Goal: Transaction & Acquisition: Purchase product/service

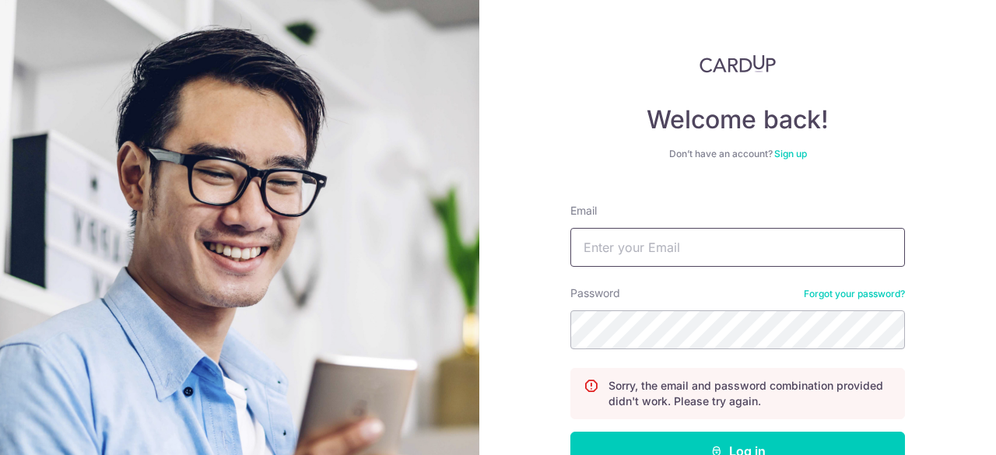
drag, startPoint x: 688, startPoint y: 275, endPoint x: 689, endPoint y: 259, distance: 15.6
click at [687, 275] on form "Email Password Forgot your password? Sorry, the email and password combination …" at bounding box center [737, 365] width 334 height 348
click at [691, 248] on input "Email" at bounding box center [737, 247] width 334 height 39
type input "justforfcbc@gmail.com"
click at [570, 432] on button "Log in" at bounding box center [737, 451] width 334 height 39
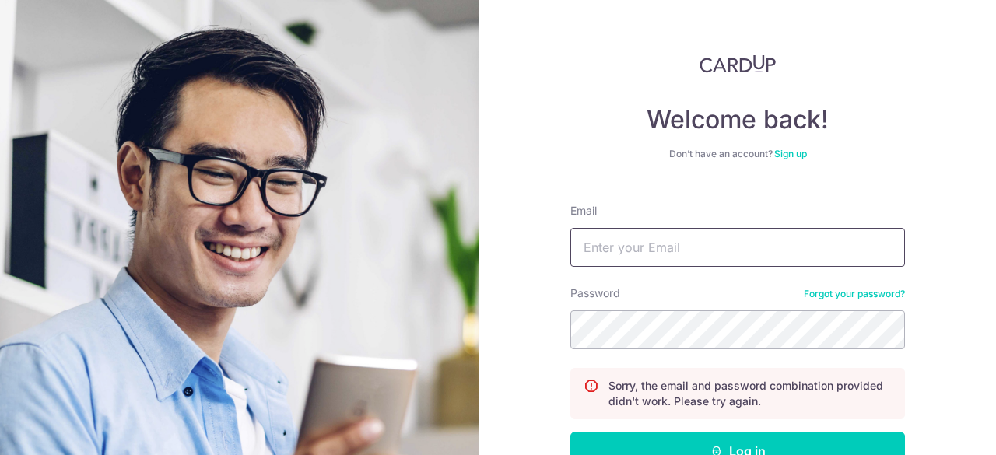
click at [698, 259] on input "Email" at bounding box center [737, 247] width 334 height 39
type input "[EMAIL_ADDRESS][DOMAIN_NAME]"
click at [570, 432] on button "Log in" at bounding box center [737, 451] width 334 height 39
type input "B"
click at [677, 255] on input "Email" at bounding box center [737, 247] width 334 height 39
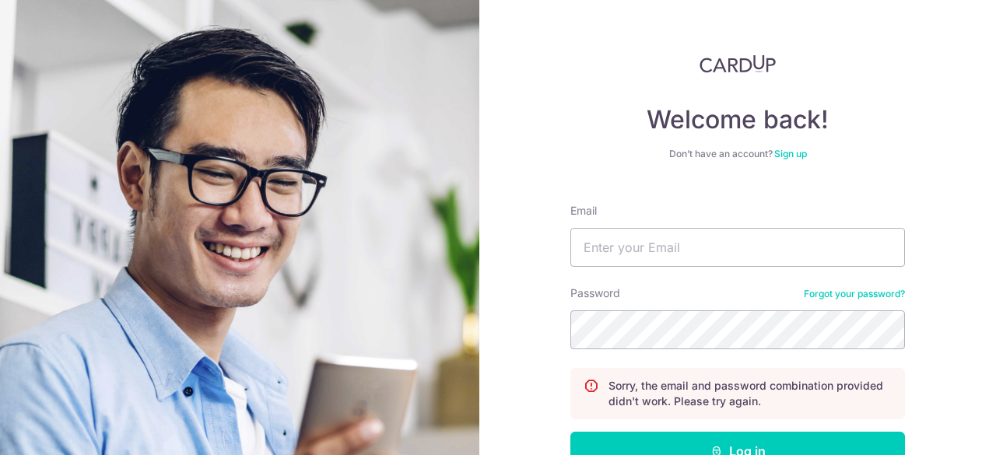
type input "justforfcbc@gmail.com"
click at [570, 432] on button "Log in" at bounding box center [737, 451] width 334 height 39
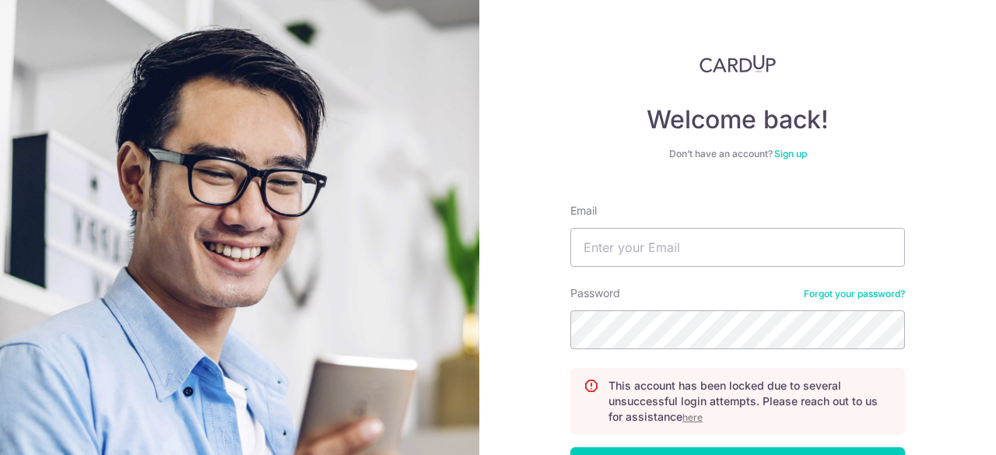
click at [847, 293] on link "Forgot your password?" at bounding box center [854, 294] width 101 height 12
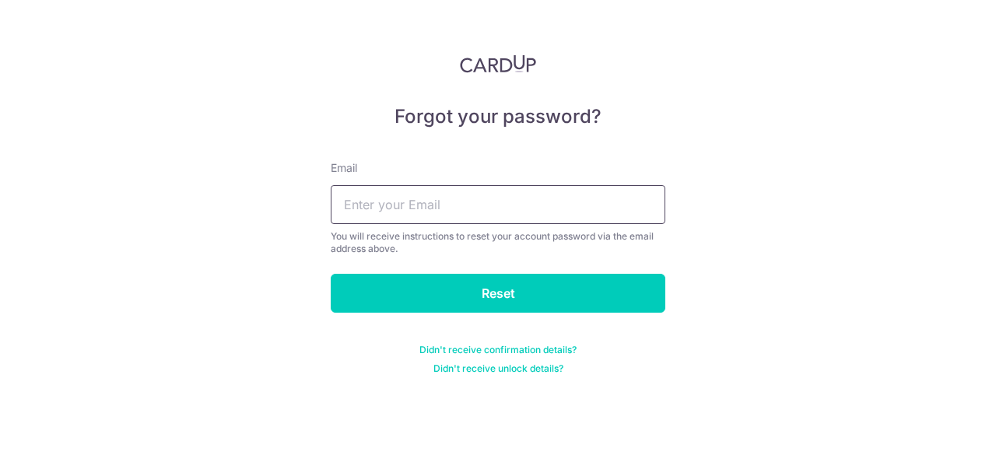
click at [448, 198] on input "text" at bounding box center [498, 204] width 334 height 39
type input "[EMAIL_ADDRESS][DOMAIN_NAME]"
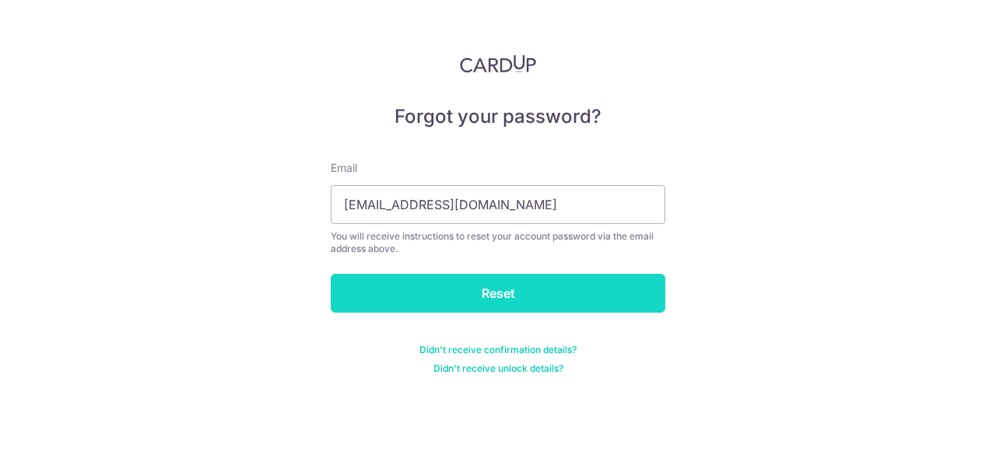
click at [464, 299] on input "Reset" at bounding box center [498, 293] width 334 height 39
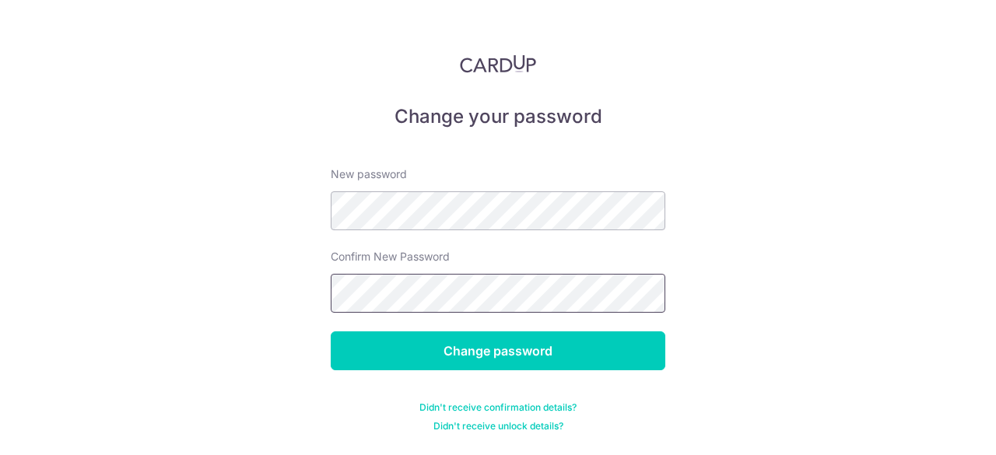
click at [331, 331] on input "Change password" at bounding box center [498, 350] width 334 height 39
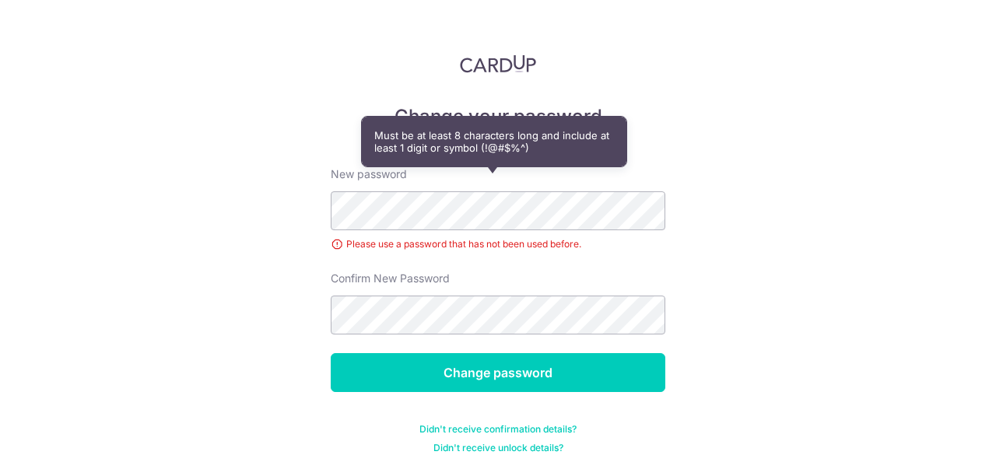
scroll to position [17, 0]
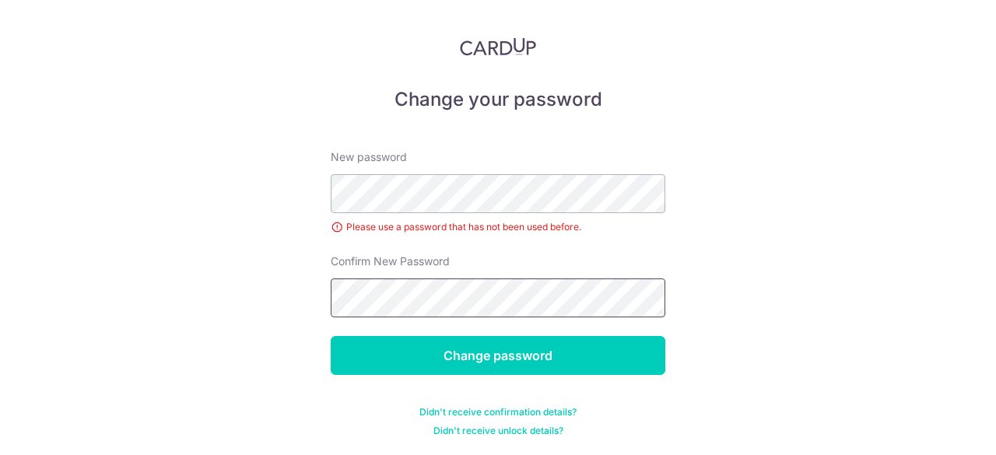
click at [331, 336] on input "Change password" at bounding box center [498, 355] width 334 height 39
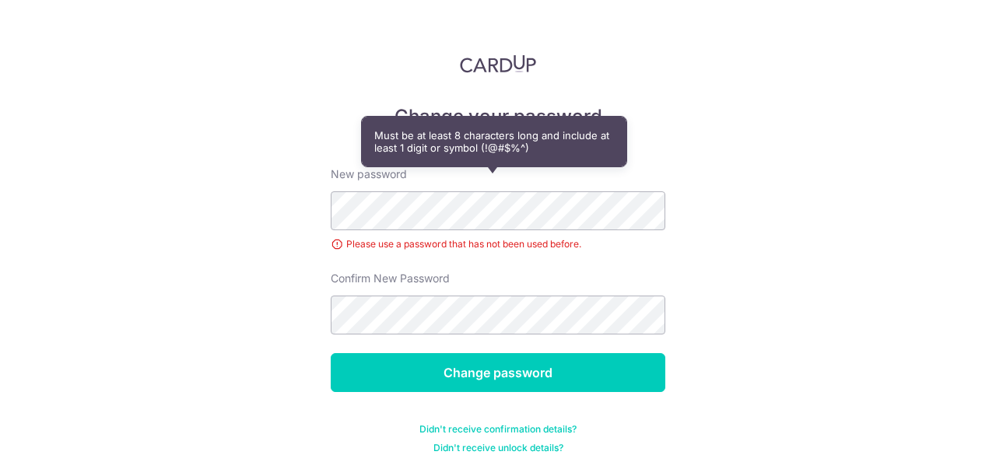
scroll to position [17, 0]
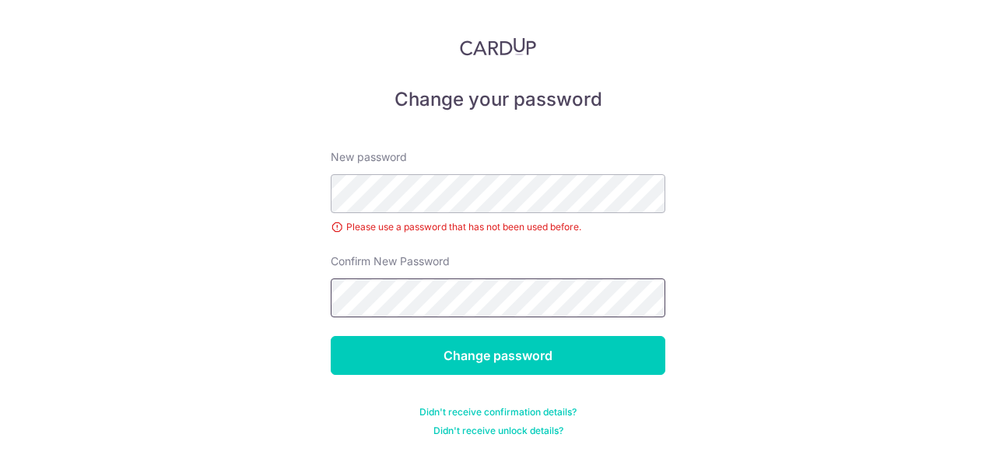
click at [331, 336] on input "Change password" at bounding box center [498, 355] width 334 height 39
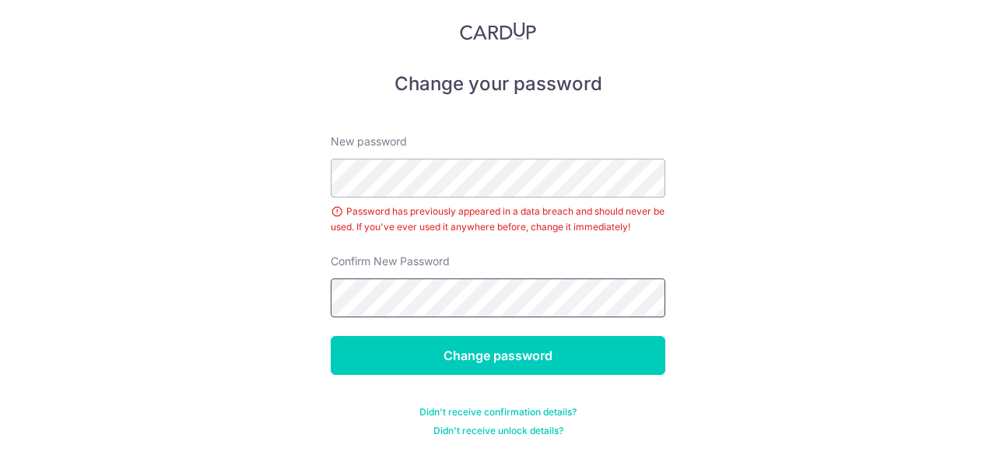
click at [331, 336] on input "Change password" at bounding box center [498, 355] width 334 height 39
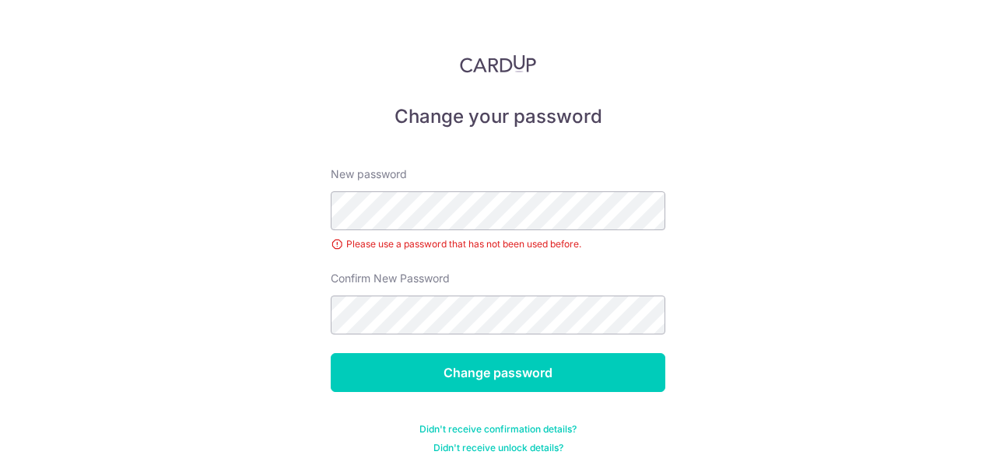
scroll to position [17, 0]
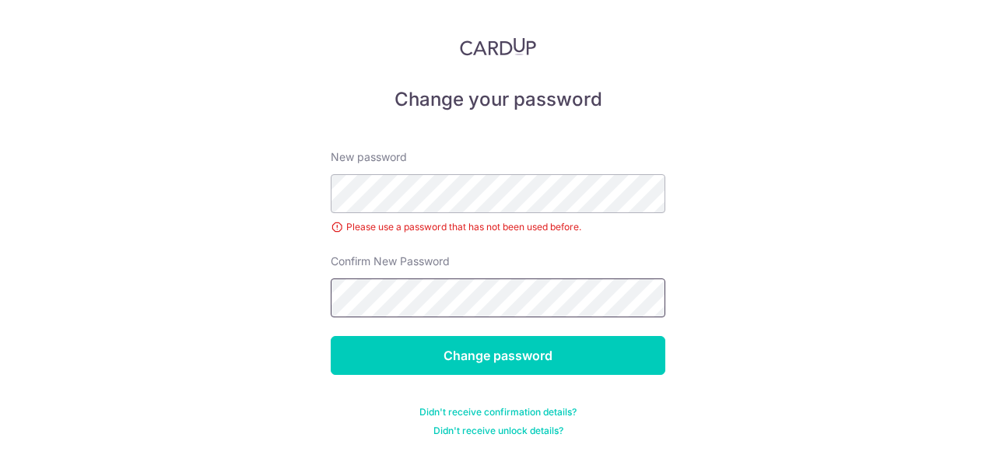
click at [331, 336] on input "Change password" at bounding box center [498, 355] width 334 height 39
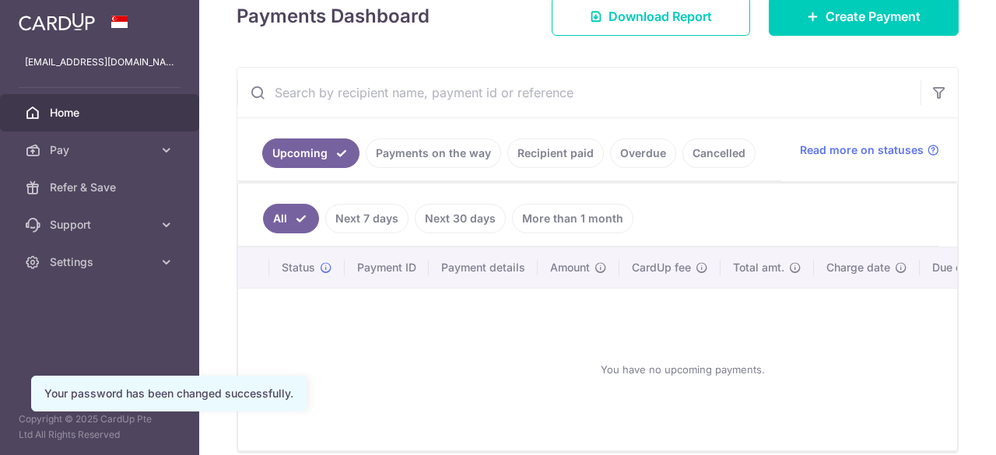
scroll to position [252, 0]
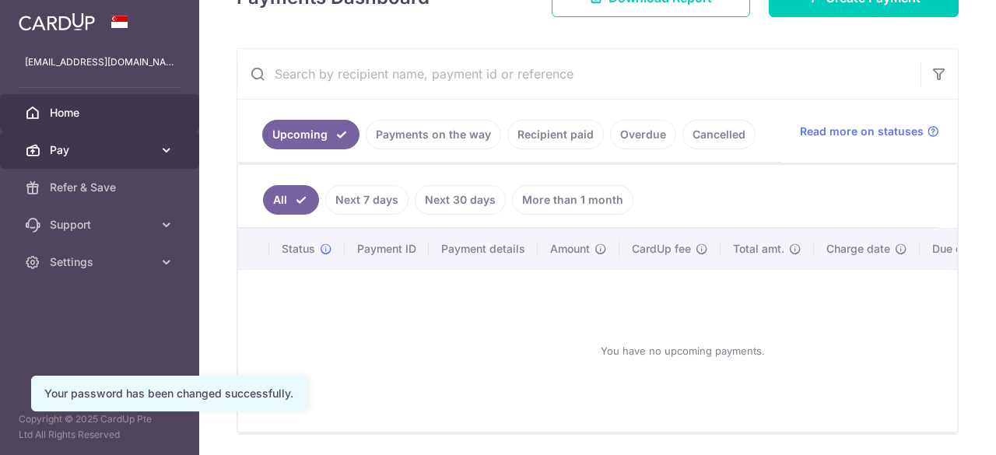
click at [140, 153] on span "Pay" at bounding box center [101, 150] width 103 height 16
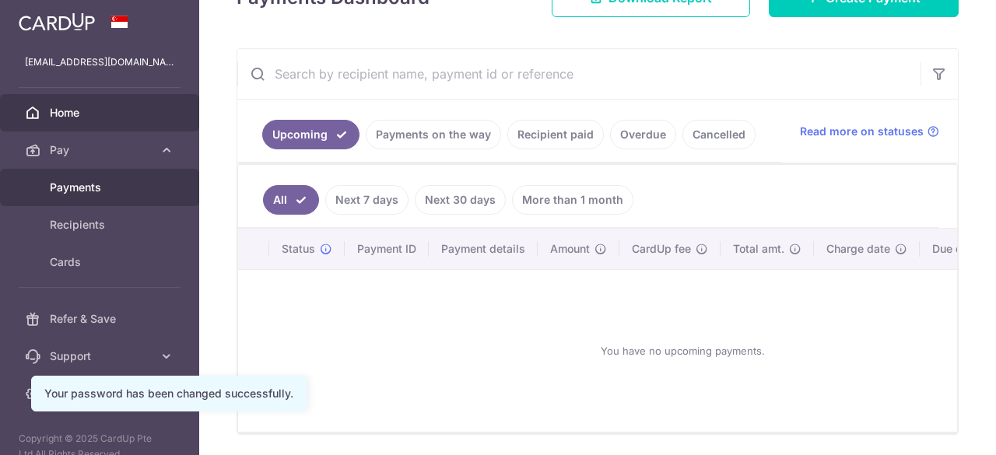
scroll to position [0, 0]
click at [128, 191] on span "Payments" at bounding box center [101, 188] width 103 height 16
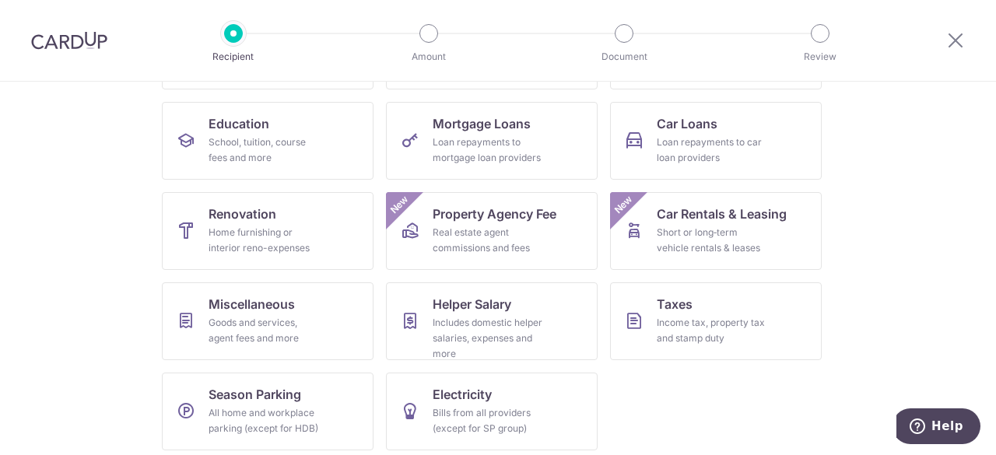
scroll to position [240, 0]
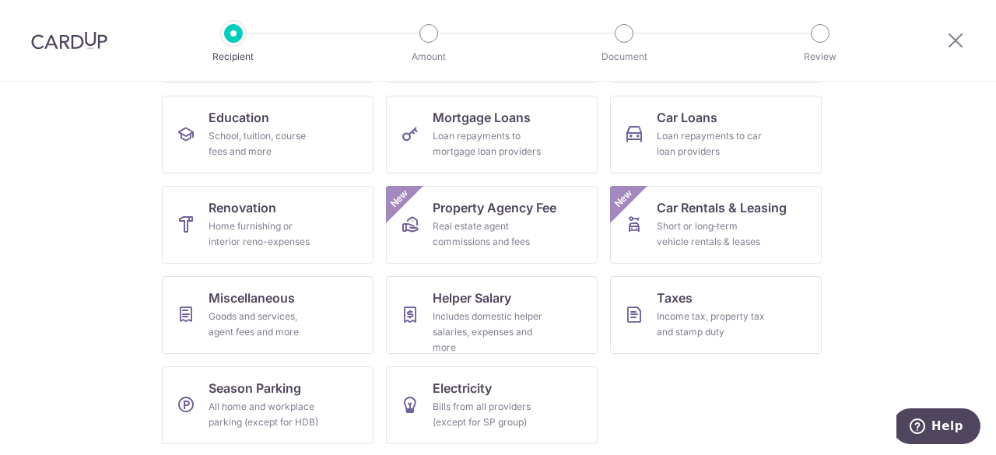
click at [69, 54] on div at bounding box center [69, 40] width 138 height 81
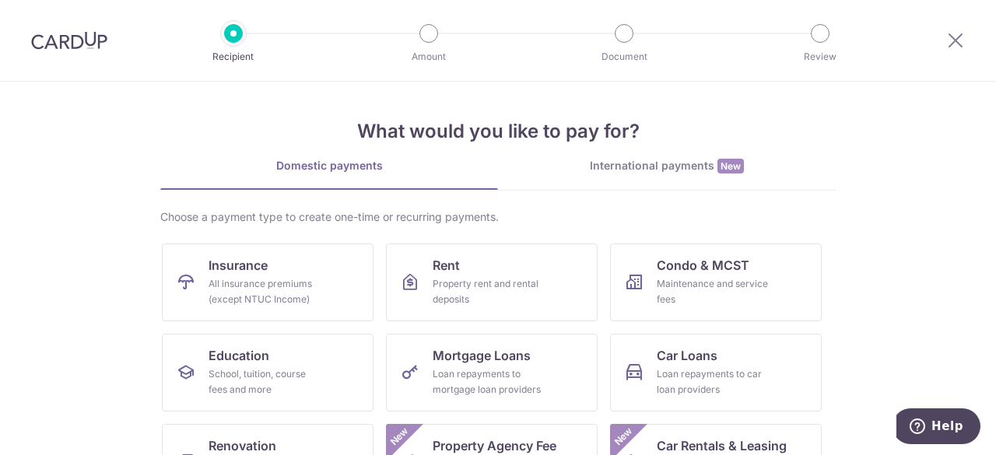
scroll to position [0, 0]
click at [965, 44] on div at bounding box center [955, 40] width 81 height 81
click at [959, 46] on icon at bounding box center [955, 39] width 19 height 19
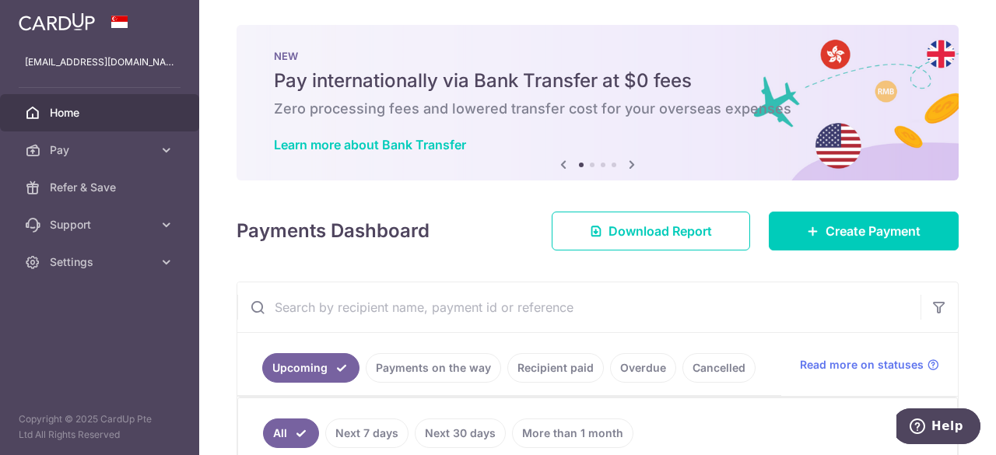
click at [625, 164] on icon at bounding box center [631, 164] width 19 height 19
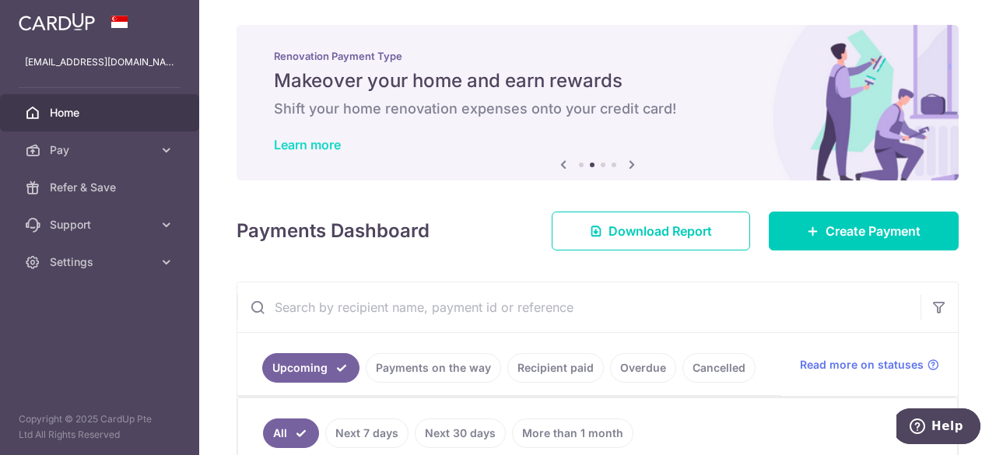
click at [301, 149] on link "Learn more" at bounding box center [307, 145] width 67 height 16
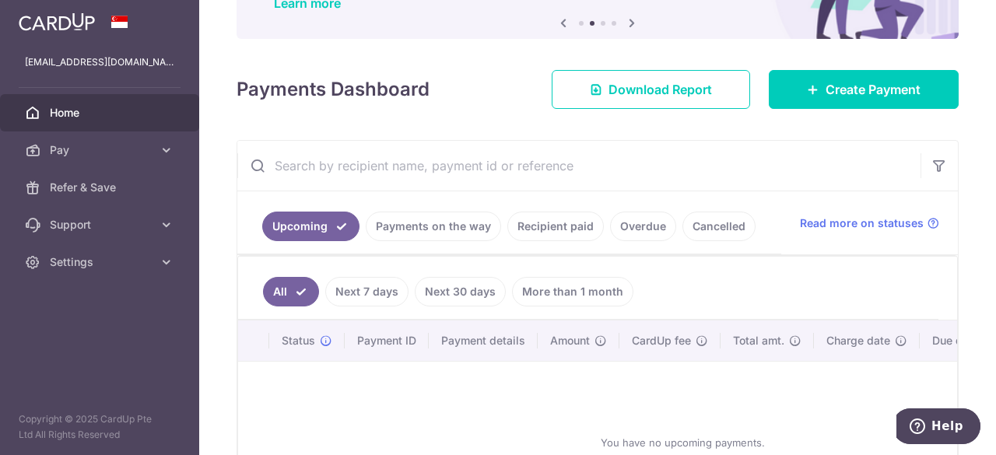
scroll to position [156, 0]
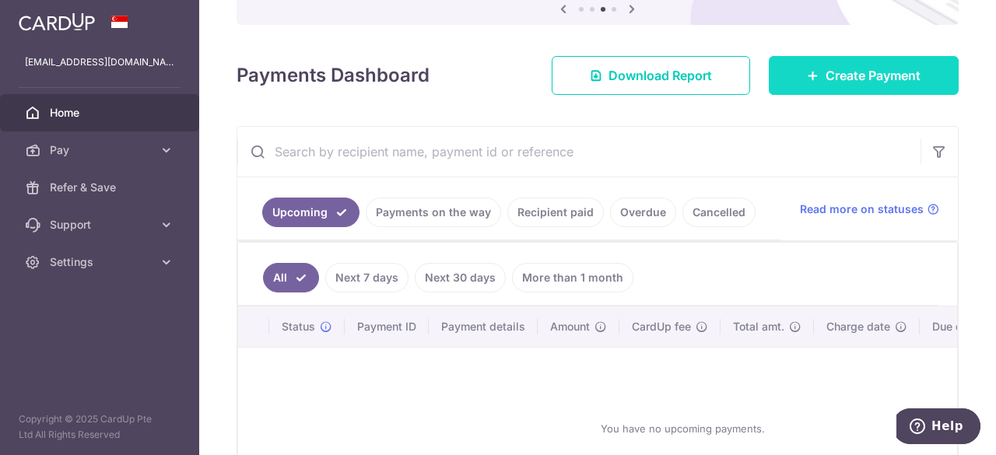
click at [790, 85] on link "Create Payment" at bounding box center [864, 75] width 190 height 39
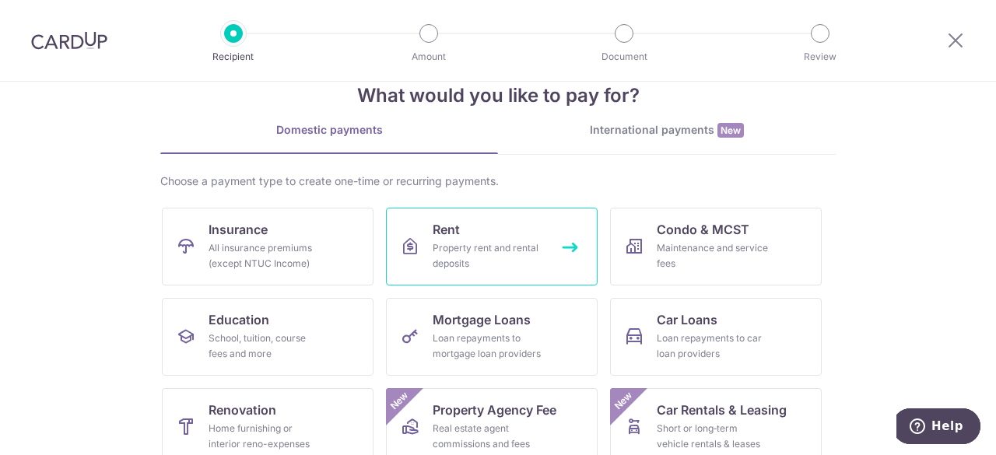
scroll to position [156, 0]
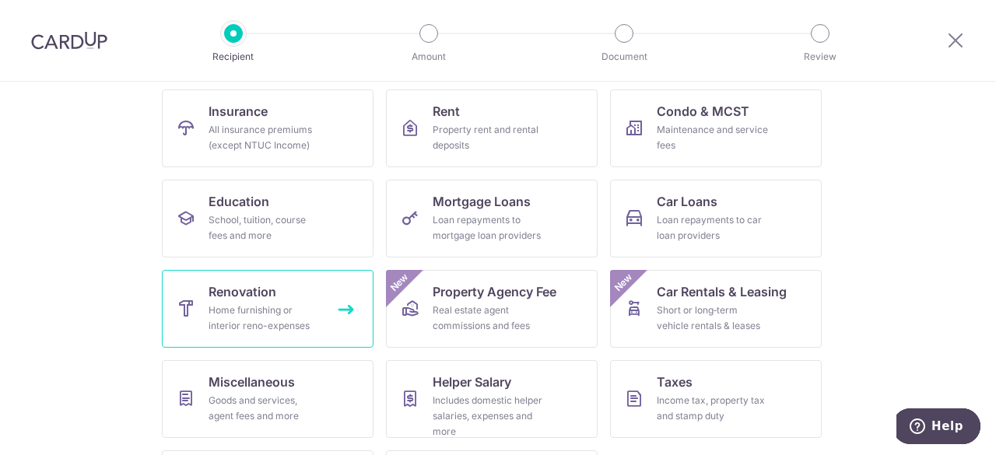
click at [303, 327] on div "Home furnishing or interior reno-expenses" at bounding box center [264, 318] width 112 height 31
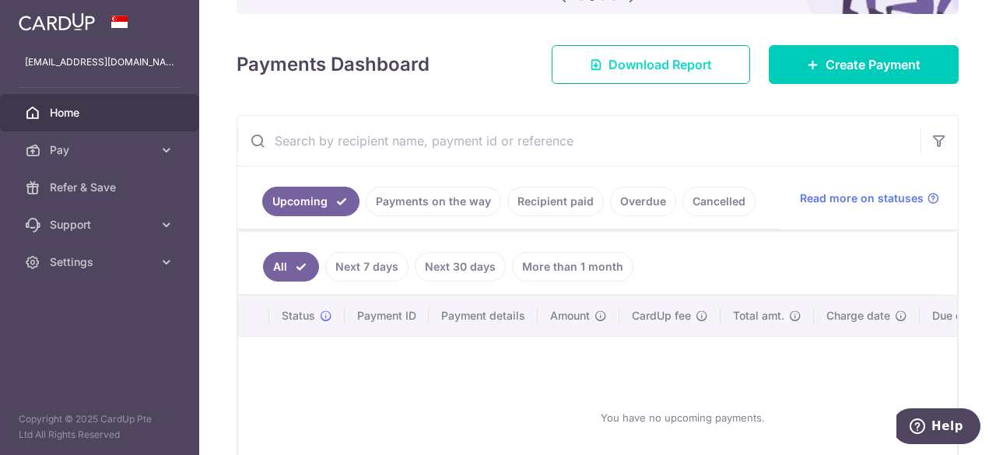
scroll to position [74, 0]
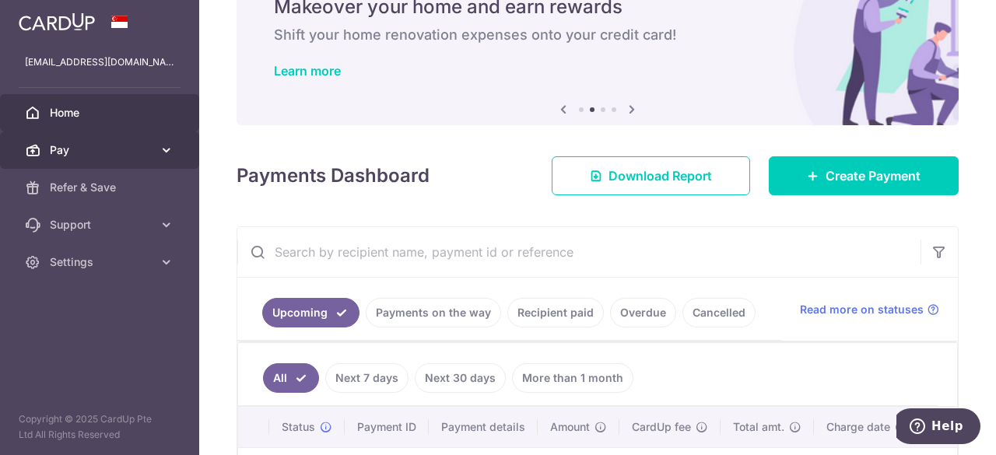
click at [157, 145] on link "Pay" at bounding box center [99, 149] width 199 height 37
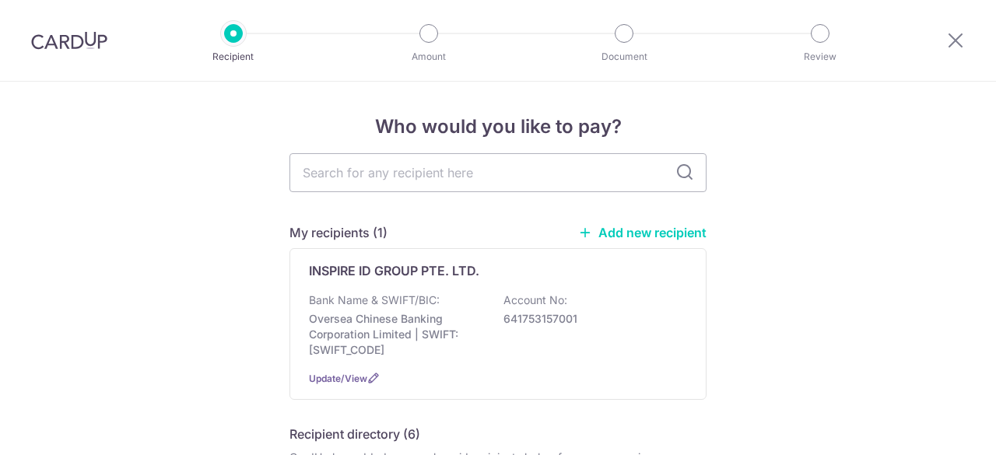
click at [496, 314] on div "Bank Name & SWIFT/BIC: Oversea Chinese Banking Corporation Limited | SWIFT: [SW…" at bounding box center [498, 324] width 378 height 65
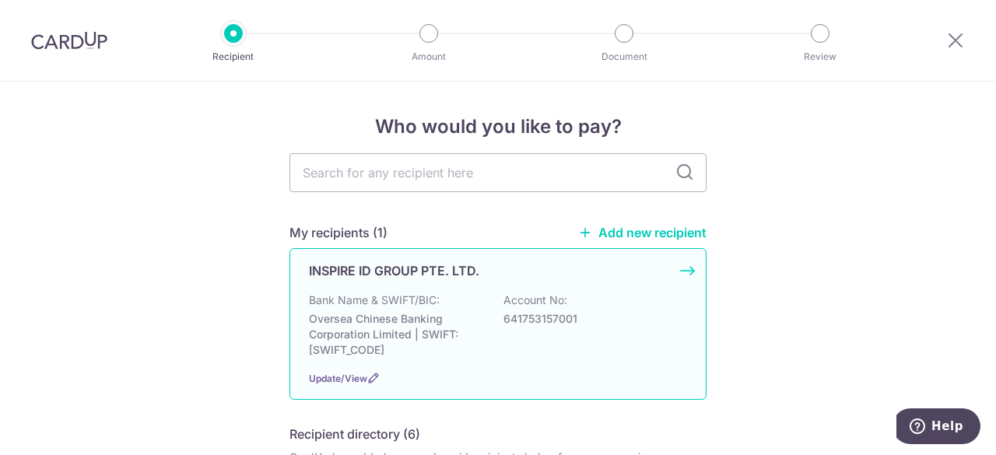
click at [440, 313] on p "Oversea Chinese Banking Corporation Limited | SWIFT: [SWIFT_CODE]" at bounding box center [396, 334] width 174 height 47
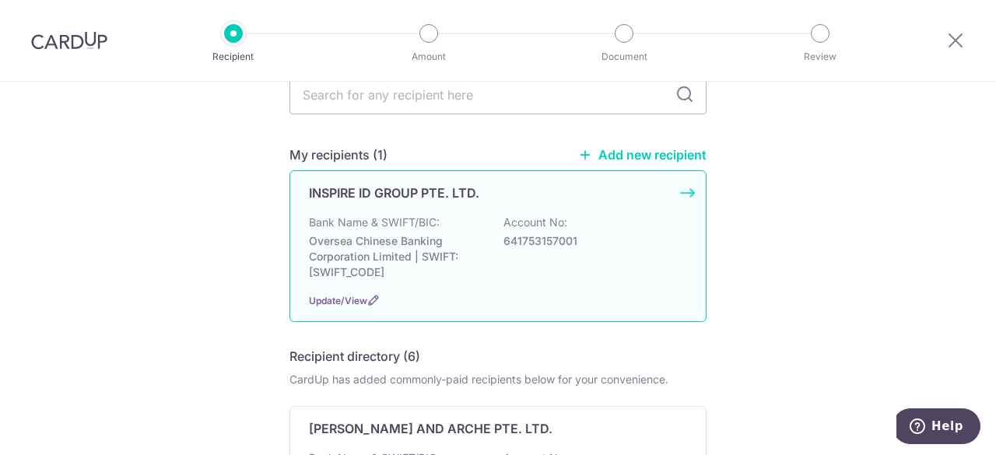
scroll to position [124, 0]
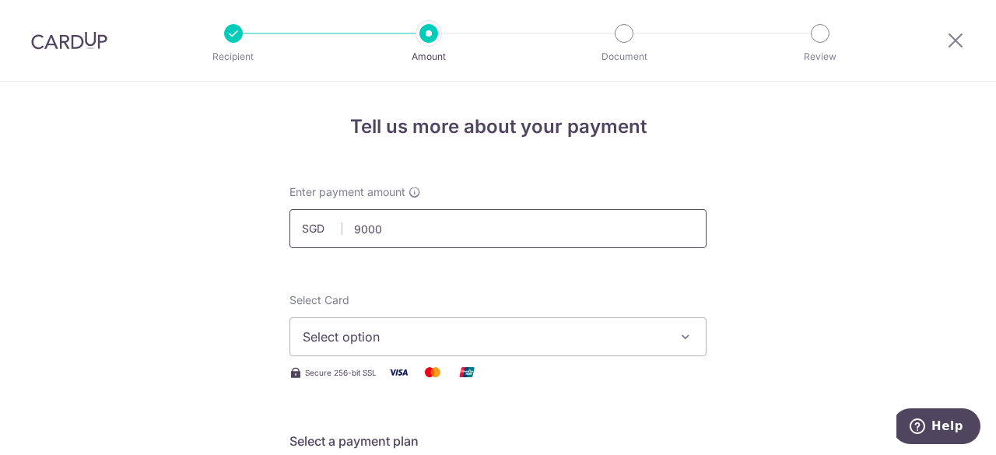
type input "9,000.00"
click at [528, 351] on button "Select option" at bounding box center [497, 336] width 417 height 39
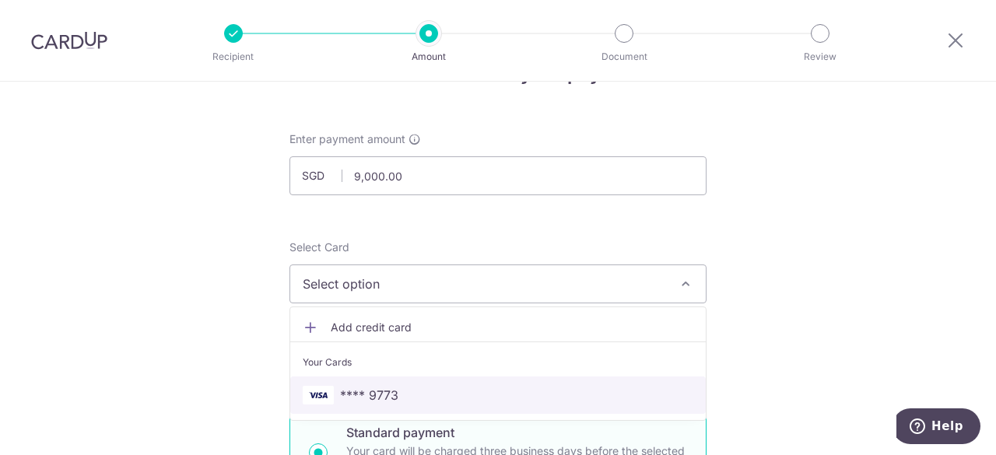
scroll to position [78, 0]
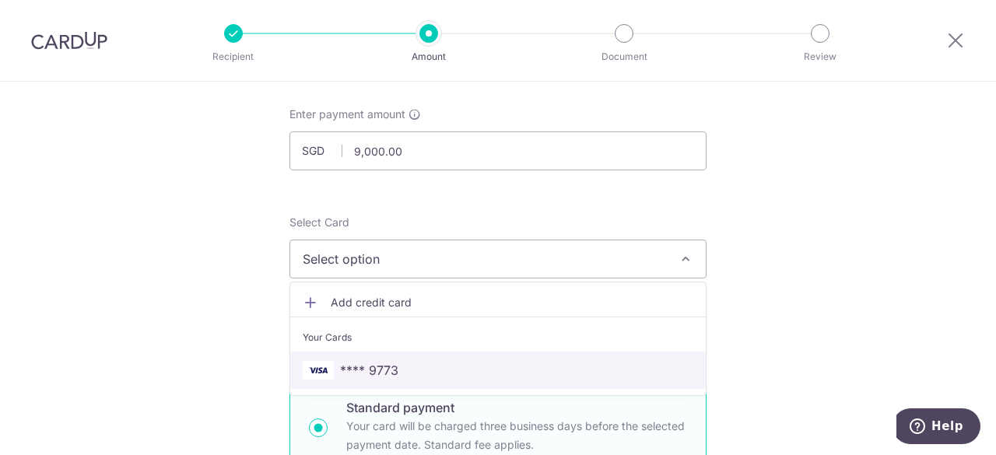
click at [429, 373] on span "**** 9773" at bounding box center [498, 370] width 391 height 19
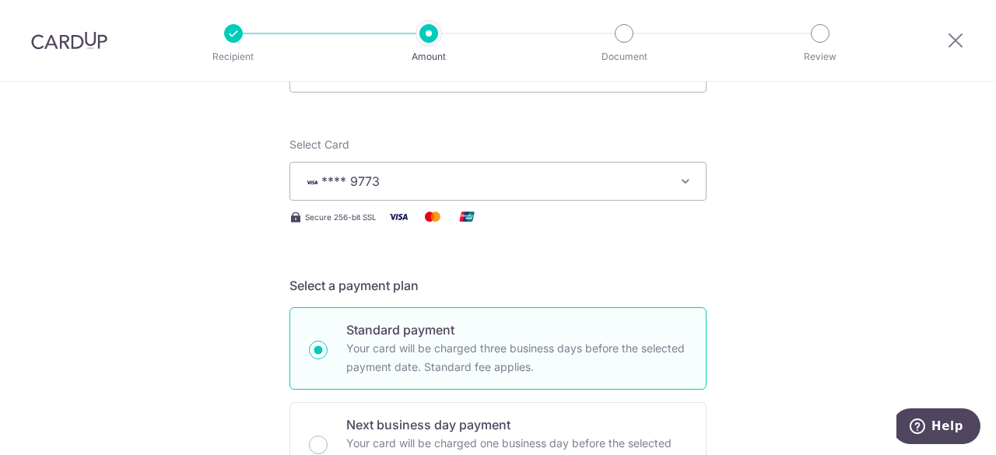
scroll to position [389, 0]
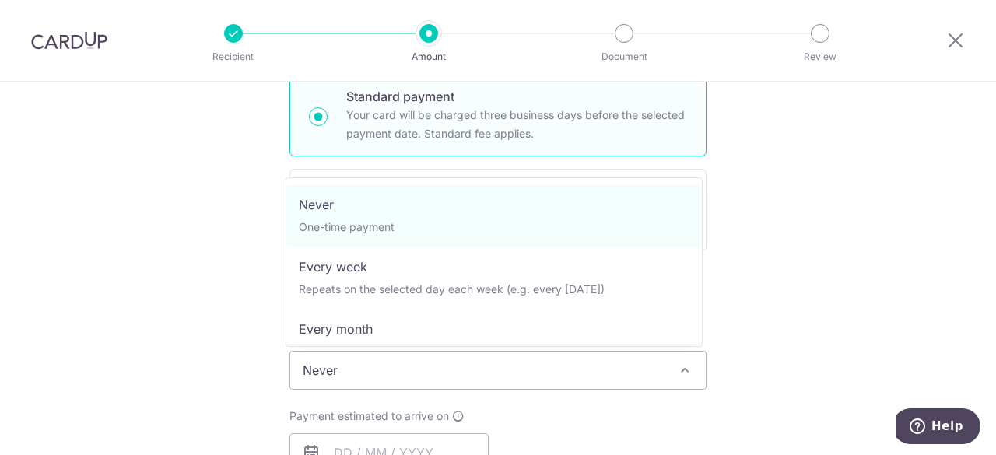
click at [469, 367] on span "Never" at bounding box center [497, 370] width 415 height 37
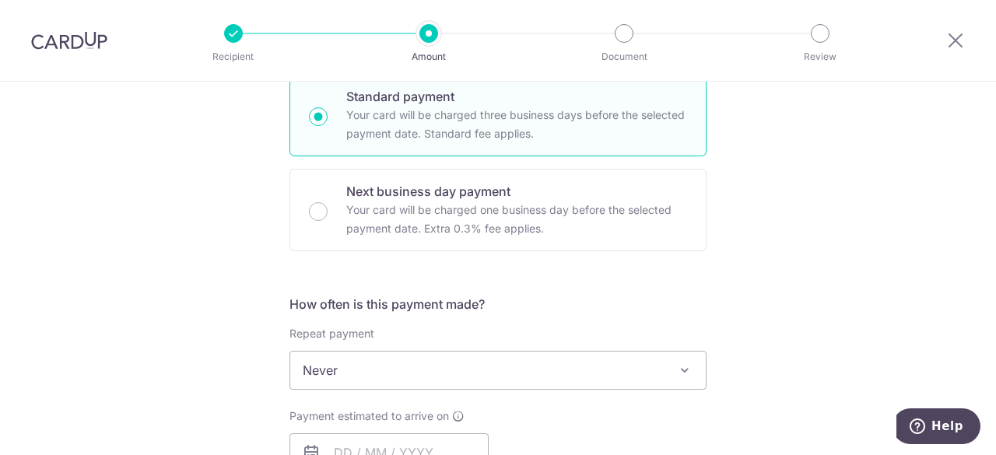
click at [820, 243] on div "Tell us more about your payment Enter payment amount SGD 9,000.00 9000.00 Selec…" at bounding box center [498, 448] width 996 height 1511
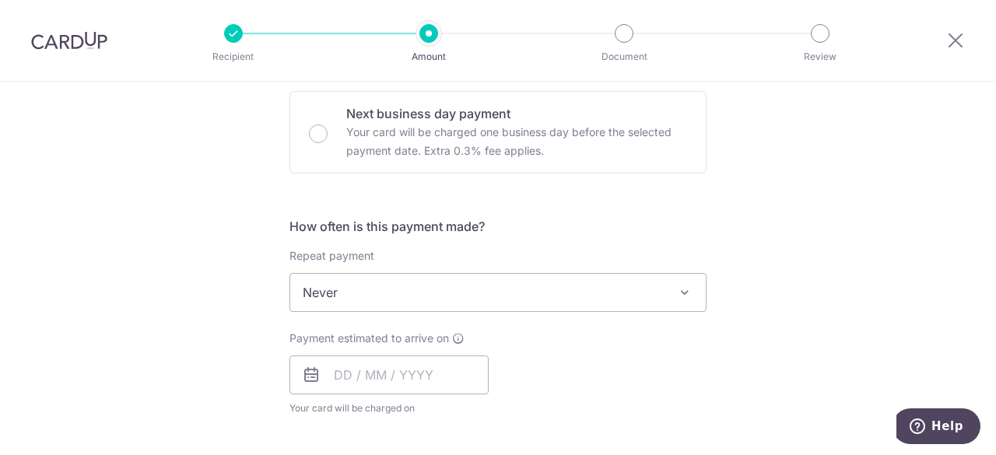
click at [548, 299] on span "Never" at bounding box center [497, 292] width 415 height 37
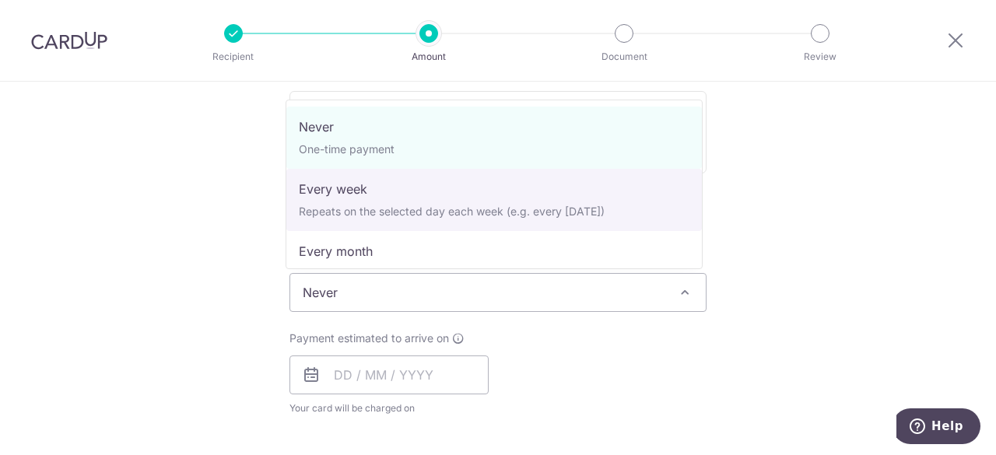
select select "2"
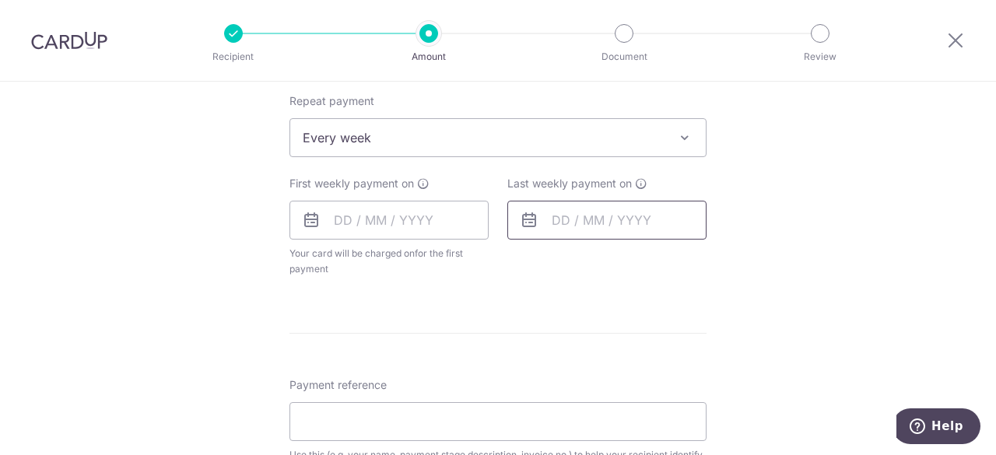
scroll to position [622, 0]
click at [391, 222] on input "text" at bounding box center [388, 219] width 199 height 39
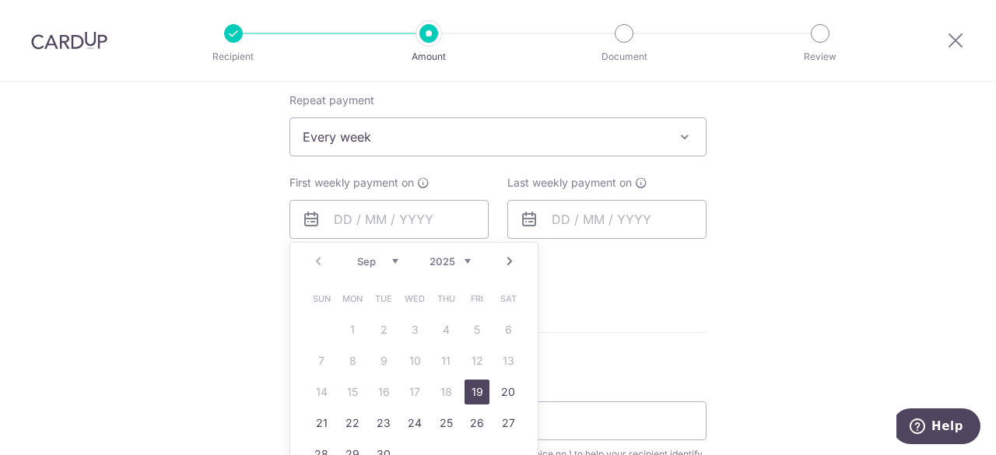
click at [476, 400] on link "19" at bounding box center [476, 392] width 25 height 25
type input "[DATE]"
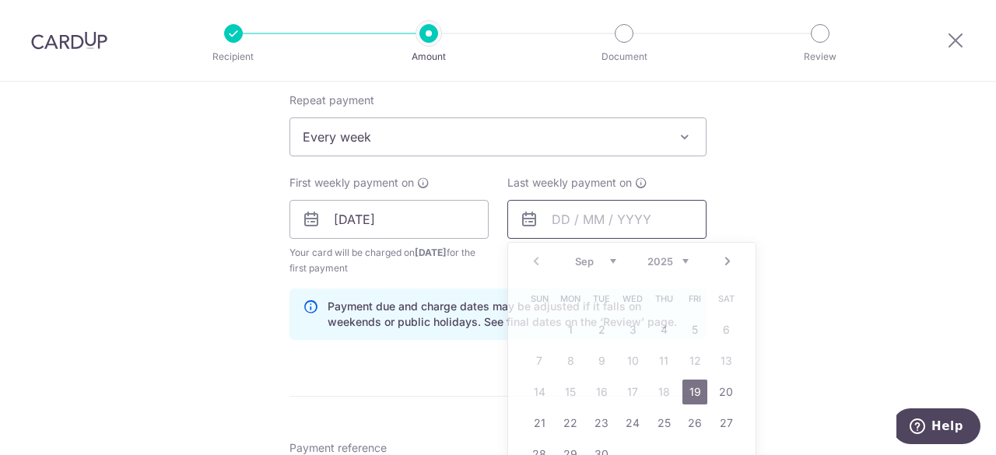
click at [587, 216] on input "text" at bounding box center [606, 219] width 199 height 39
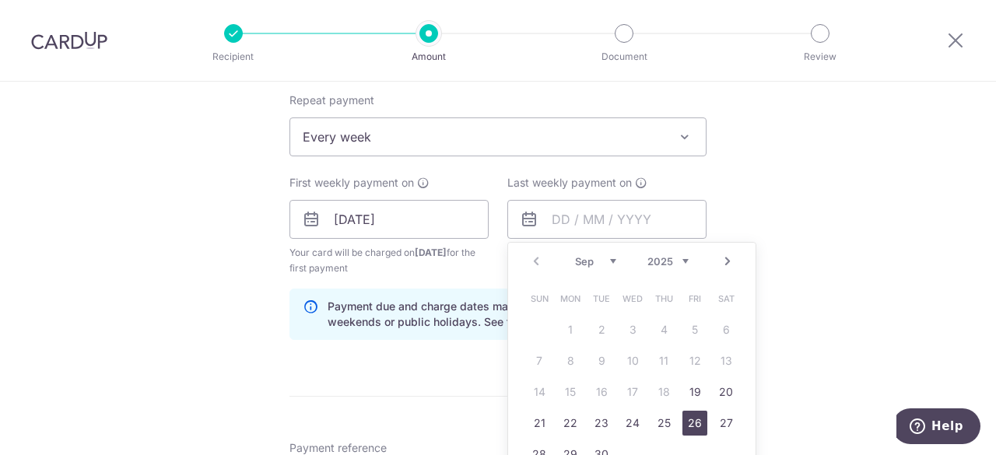
click at [686, 429] on link "26" at bounding box center [694, 423] width 25 height 25
type input "[DATE]"
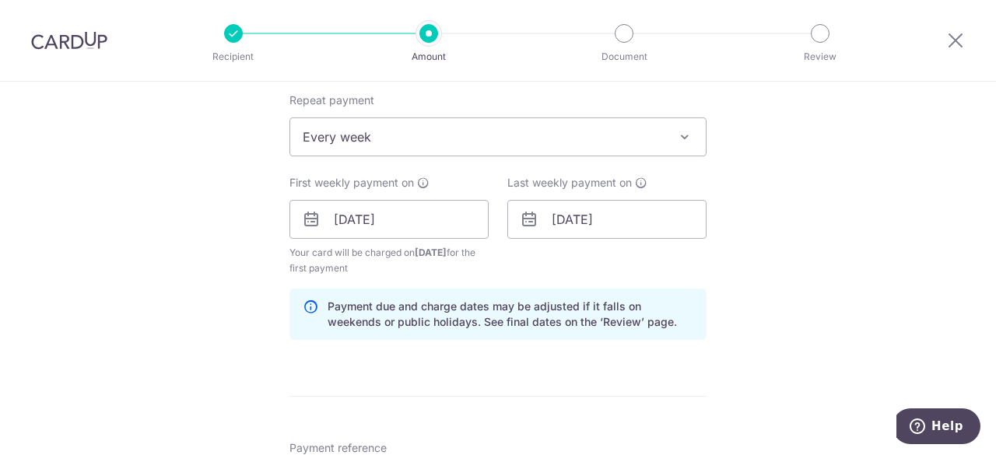
click at [783, 285] on div "Tell us more about your payment Enter payment amount SGD 9,000.00 9000.00 Selec…" at bounding box center [498, 254] width 996 height 1591
click at [653, 218] on input "[DATE]" at bounding box center [606, 219] width 199 height 39
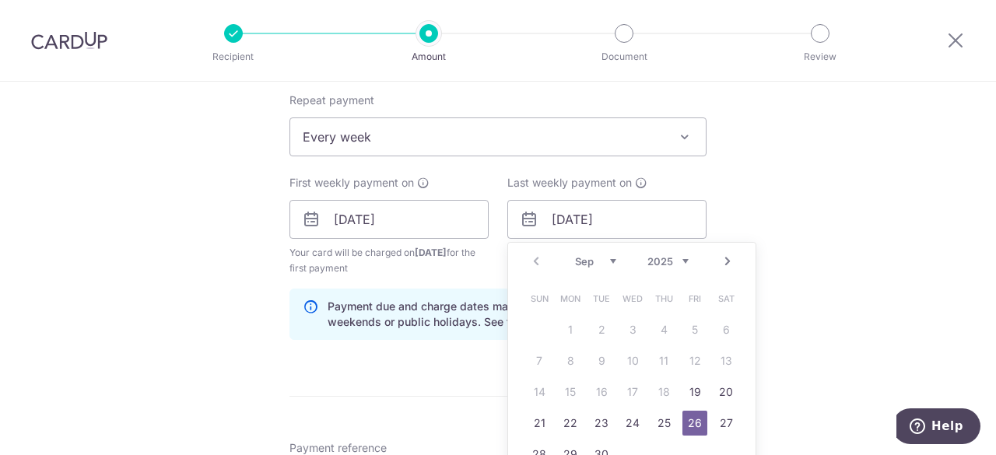
click at [809, 299] on div "Tell us more about your payment Enter payment amount SGD 9,000.00 9000.00 Selec…" at bounding box center [498, 254] width 996 height 1591
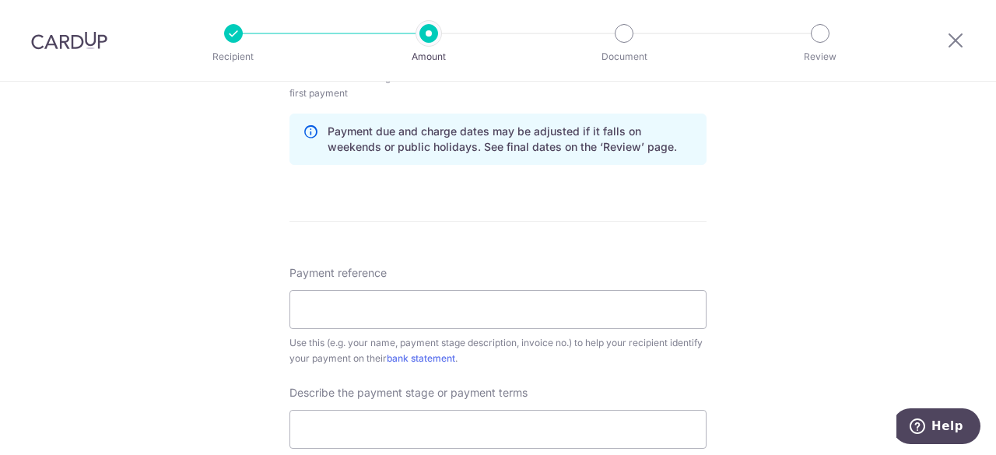
scroll to position [856, 0]
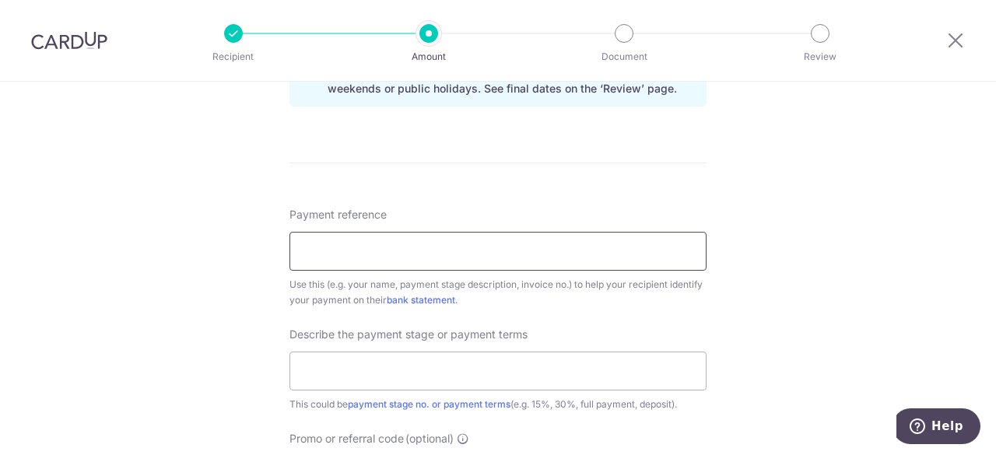
click at [524, 259] on input "Payment reference" at bounding box center [497, 251] width 417 height 39
type input "Blk 224C Mount Vernon #15-204"
click at [364, 376] on input "text" at bounding box center [497, 371] width 417 height 39
click at [440, 376] on input "text" at bounding box center [497, 371] width 417 height 39
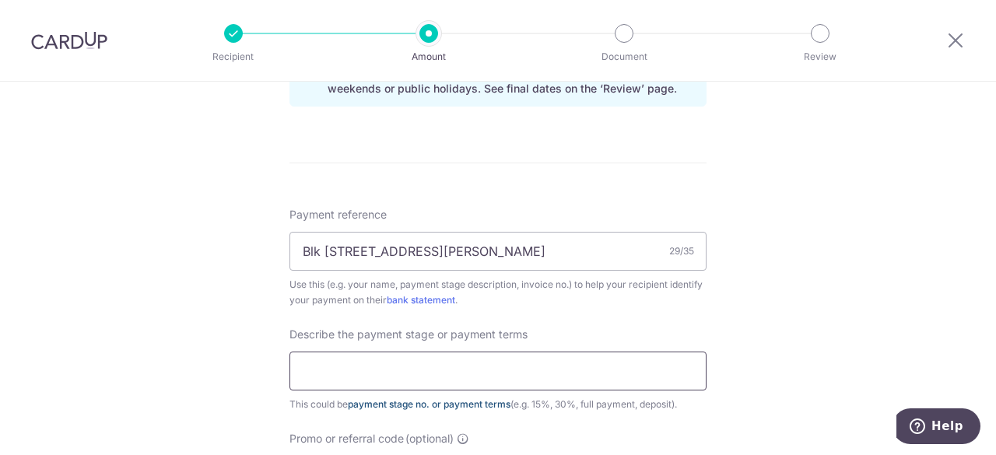
click button "Add Card" at bounding box center [0, 0] width 0 height 0
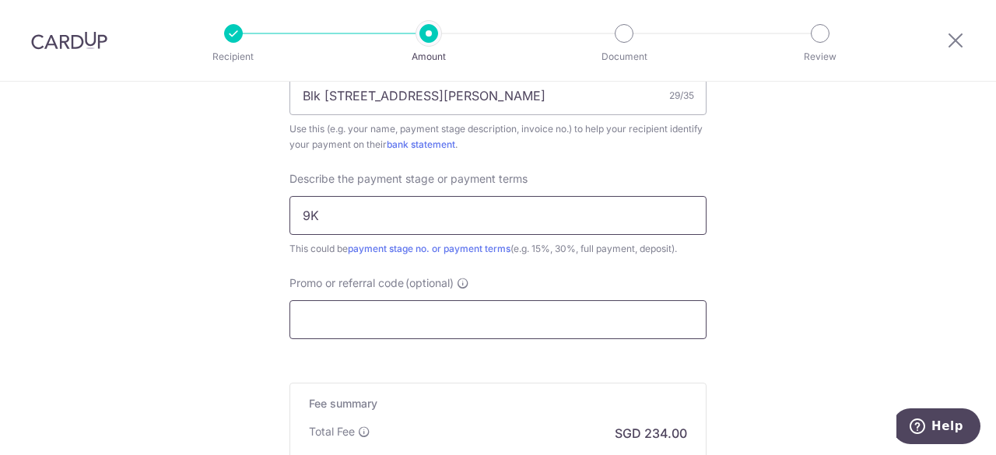
type input "9K"
click at [509, 332] on input "Promo or referral code (optional)" at bounding box center [497, 319] width 417 height 39
paste input "3HOME25R"
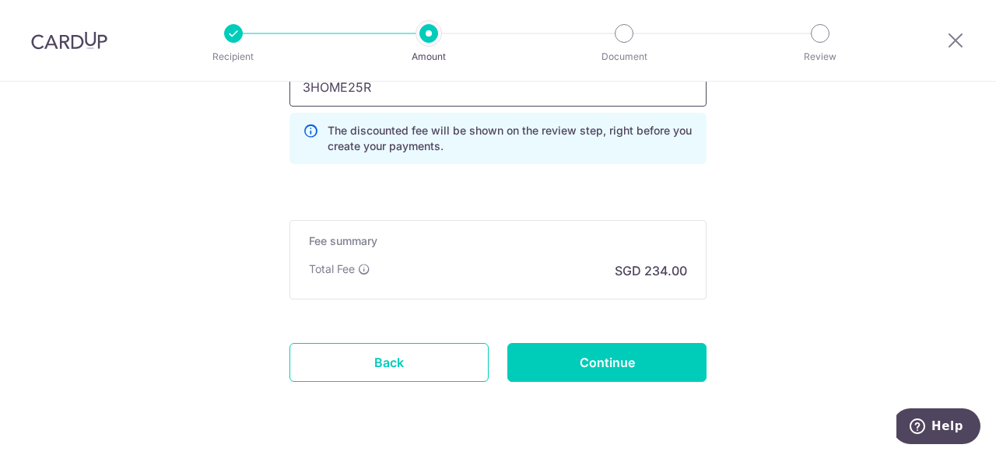
scroll to position [1245, 0]
type input "3HOME25R"
click at [631, 365] on input "Continue" at bounding box center [606, 361] width 199 height 39
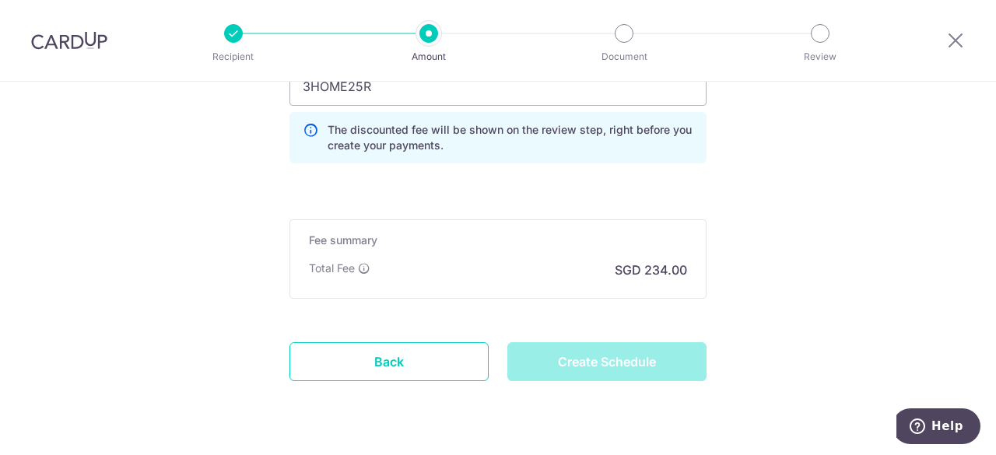
type input "Create Schedule"
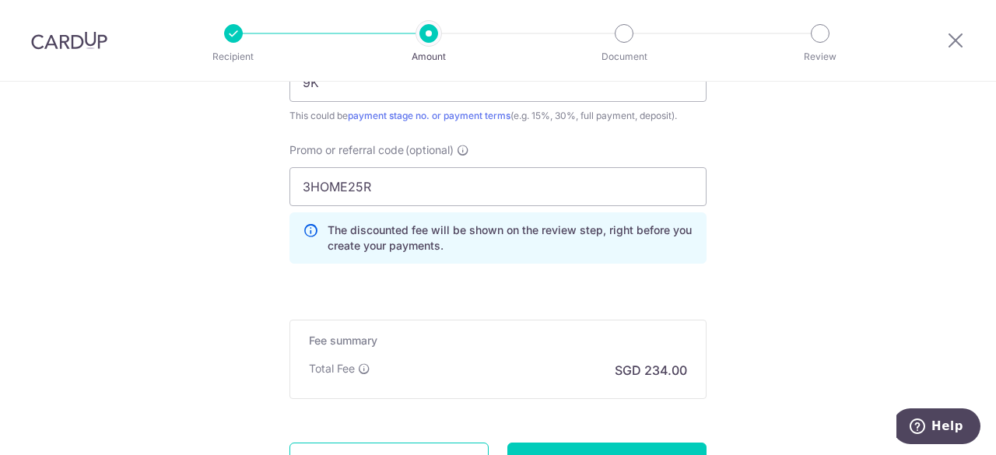
scroll to position [1226, 0]
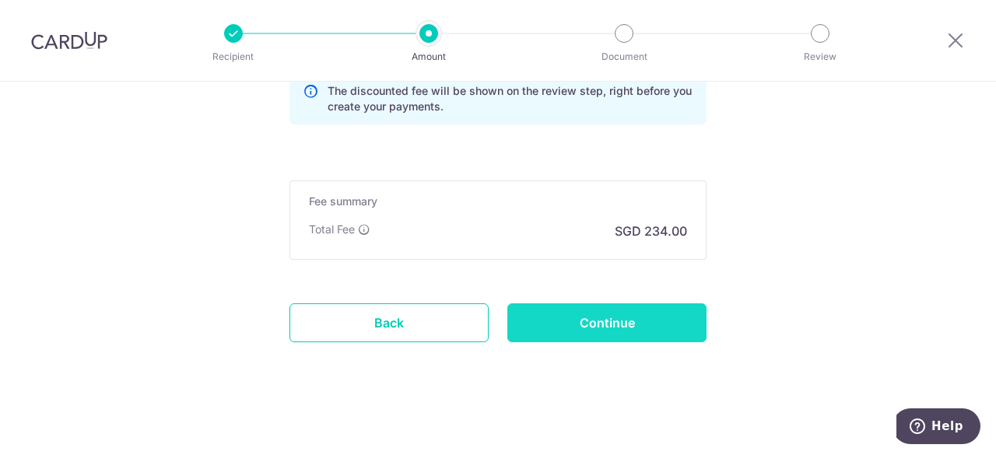
type input "Blk 224C [GEOGRAPHIC_DATA][PERSON_NAME] 15-204"
click at [570, 329] on input "Continue" at bounding box center [606, 322] width 199 height 39
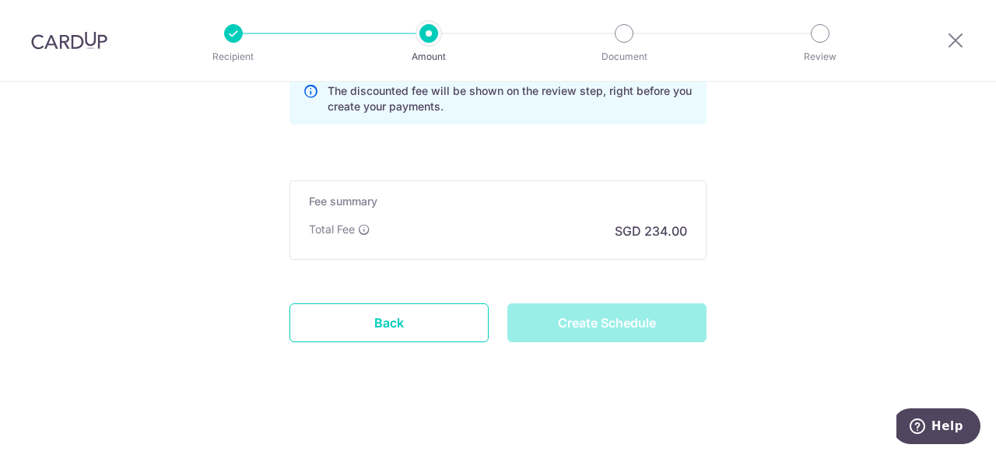
type input "Create Schedule"
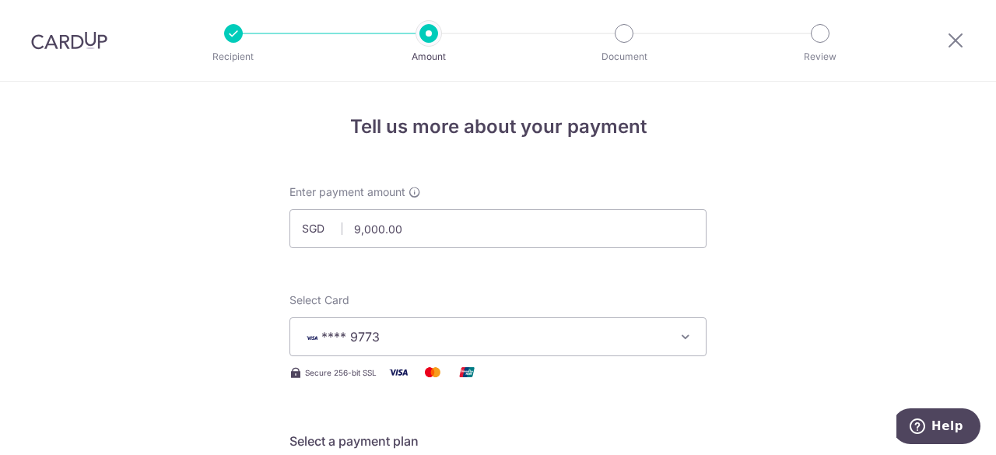
scroll to position [1038, 0]
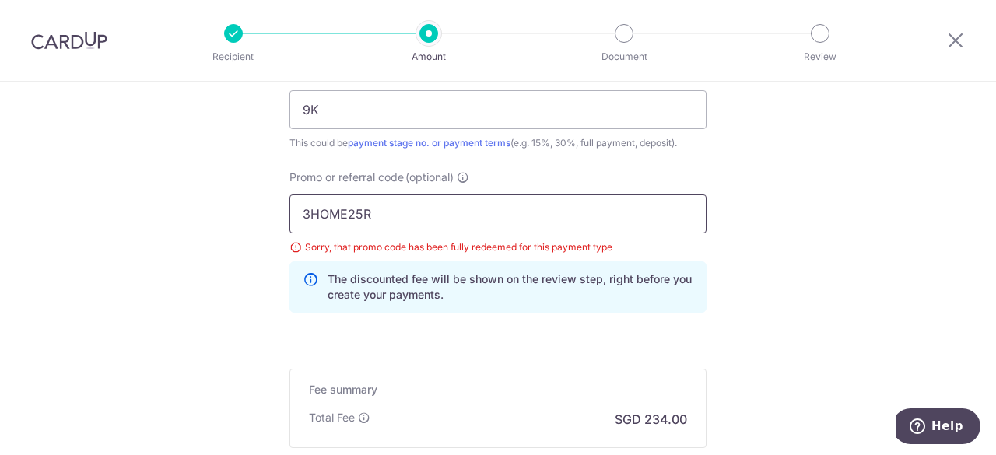
click at [385, 214] on input "3HOME25R" at bounding box center [497, 213] width 417 height 39
paste input "RENO25ONE"
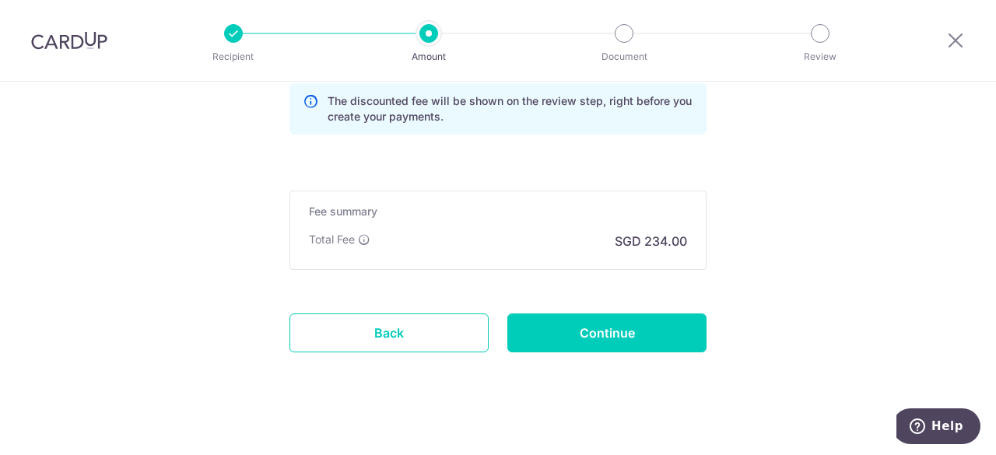
scroll to position [1226, 0]
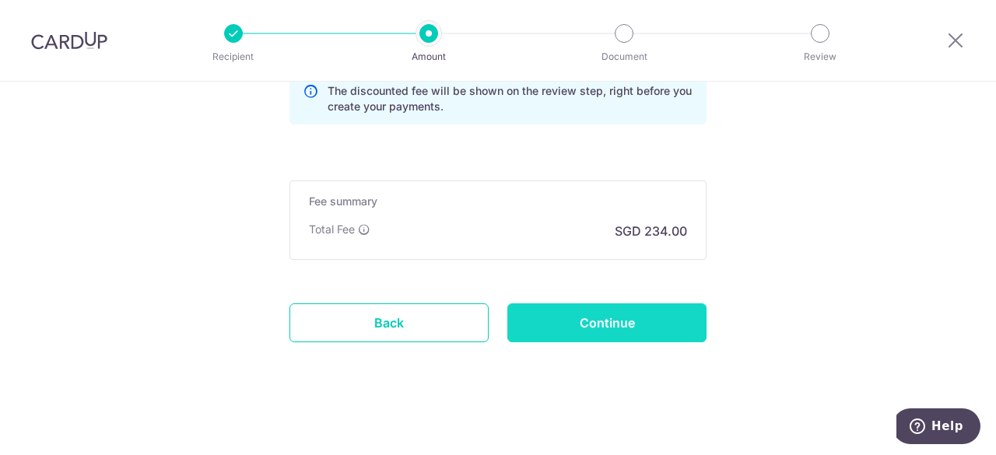
type input "RENO25ONE"
click at [632, 312] on input "Continue" at bounding box center [606, 322] width 199 height 39
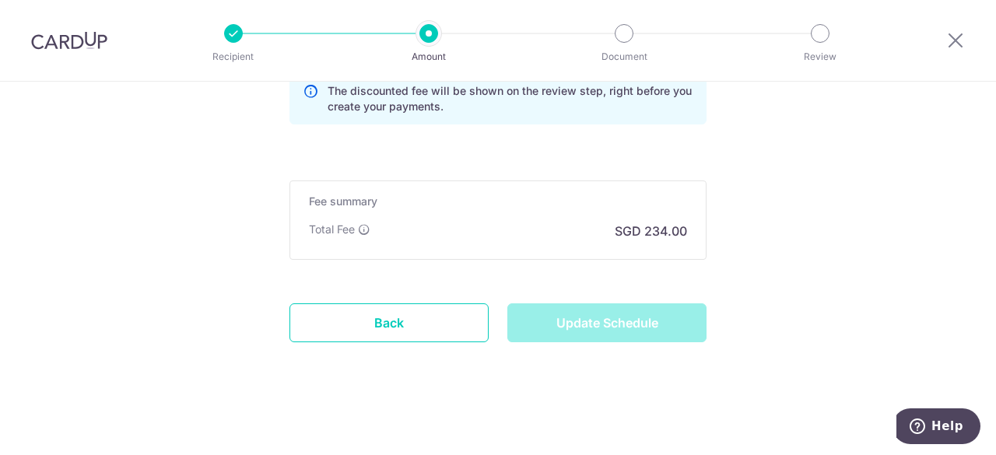
type input "Update Schedule"
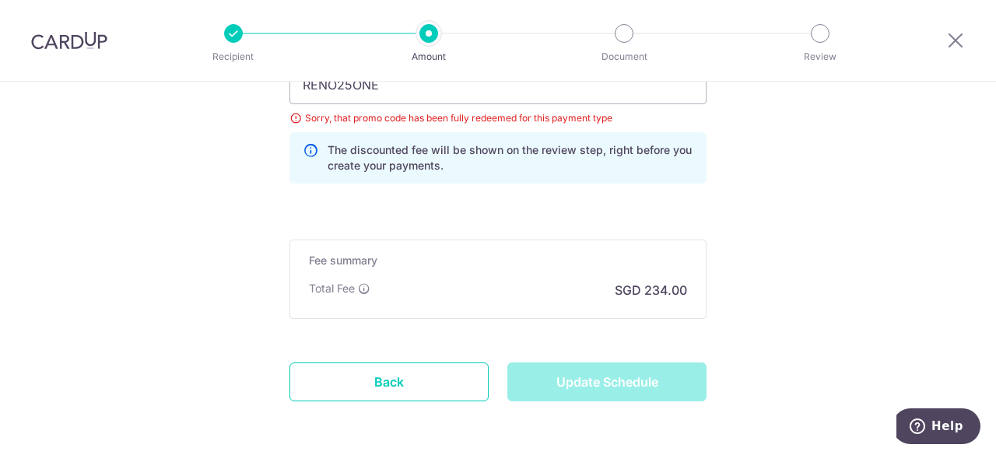
scroll to position [993, 0]
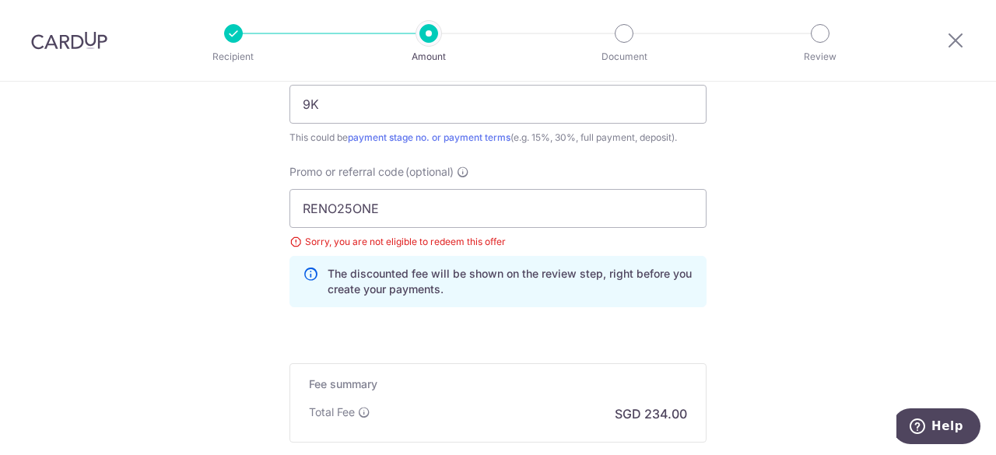
scroll to position [1226, 0]
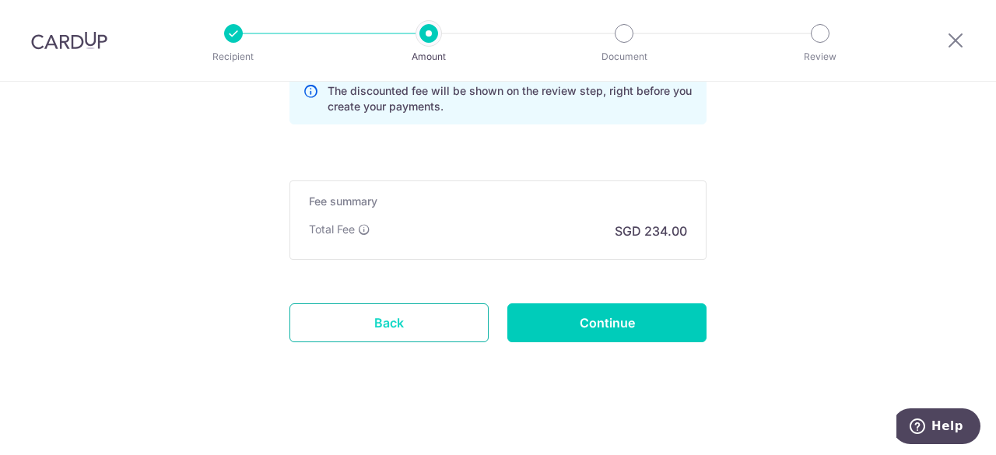
click at [439, 320] on link "Back" at bounding box center [388, 322] width 199 height 39
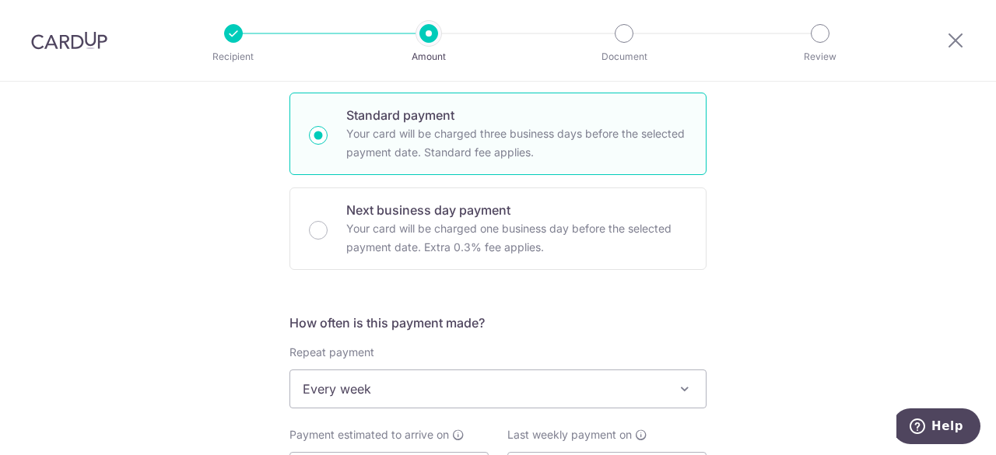
scroll to position [526, 0]
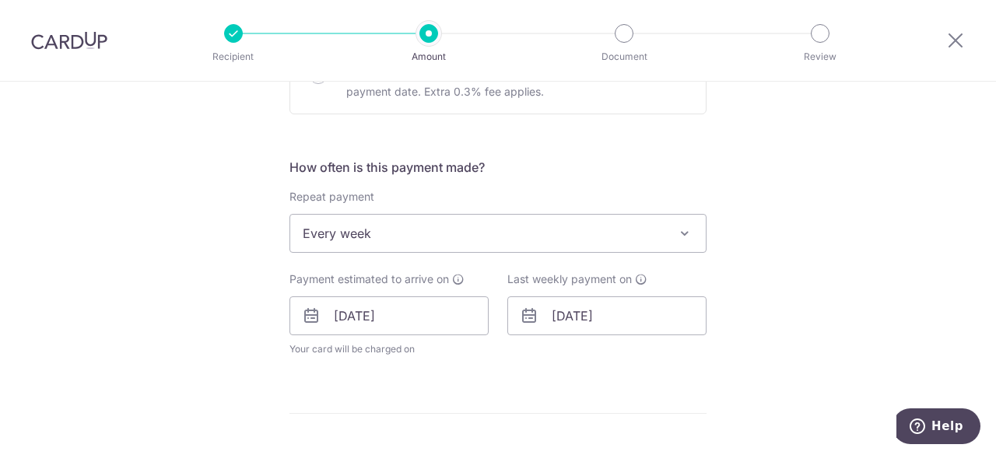
click at [638, 239] on span "Every week" at bounding box center [497, 233] width 415 height 37
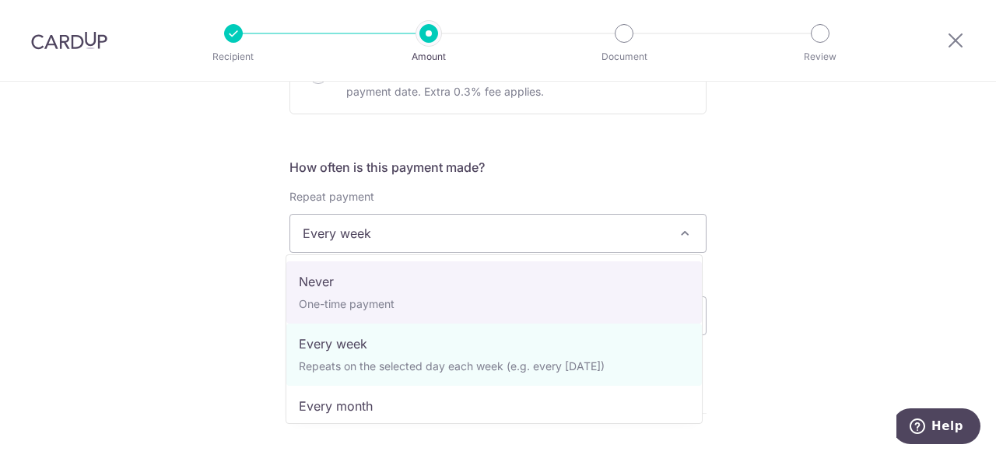
select select "1"
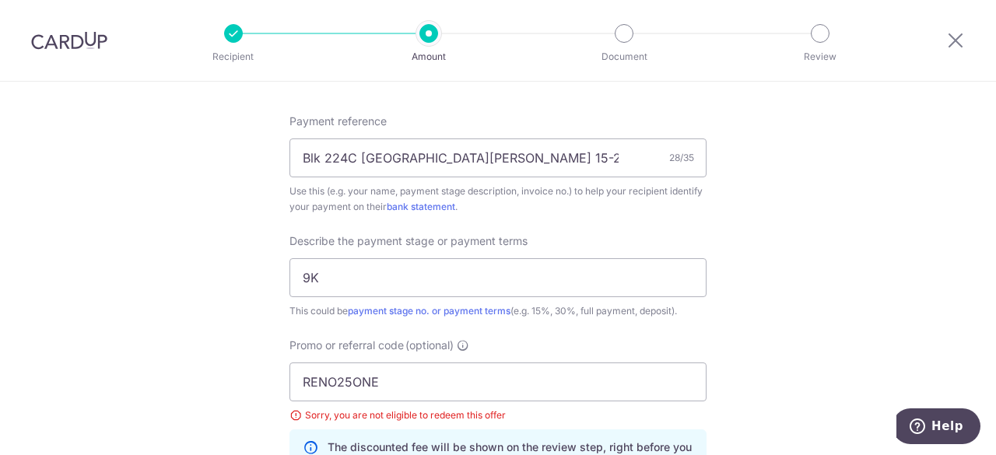
scroll to position [1011, 0]
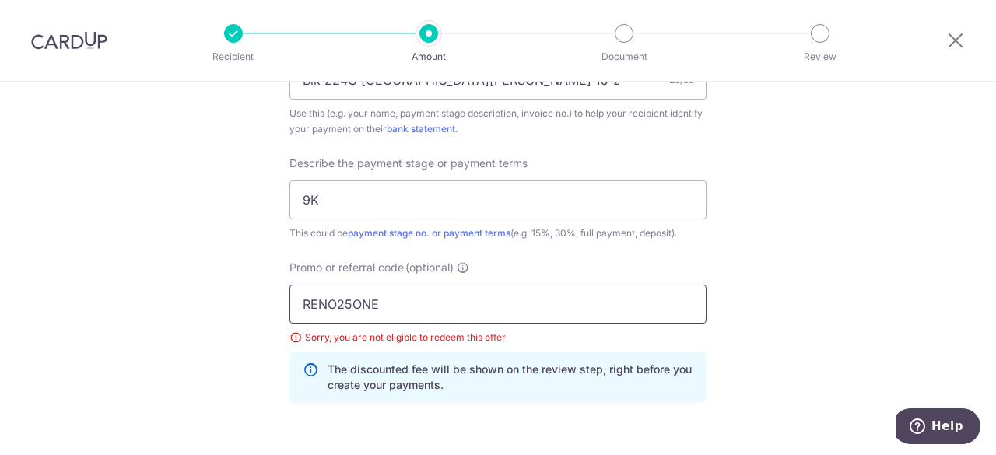
click at [534, 295] on input "RENO25ONE" at bounding box center [497, 304] width 417 height 39
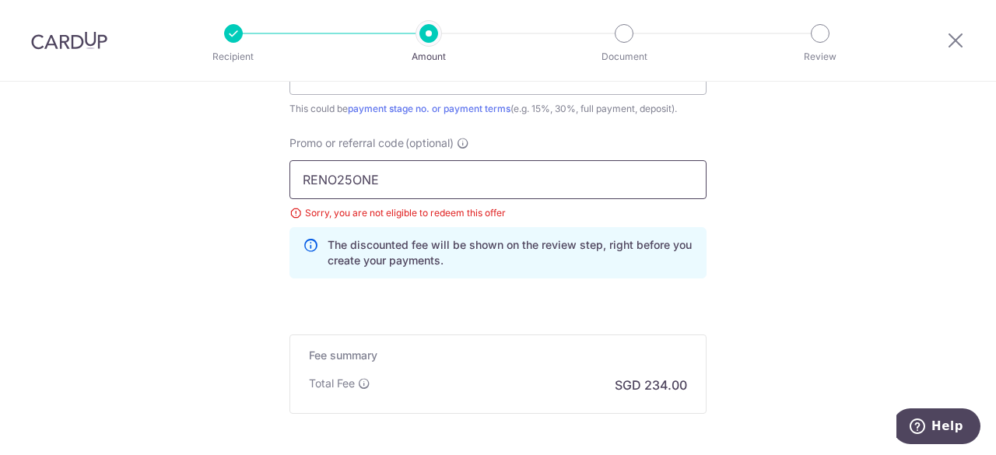
scroll to position [1245, 0]
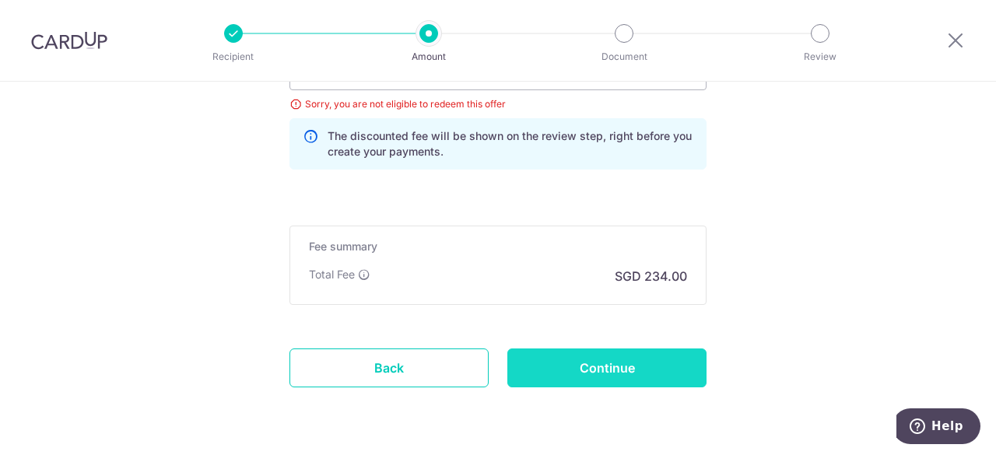
click at [585, 356] on input "Continue" at bounding box center [606, 368] width 199 height 39
type input "Update Schedule"
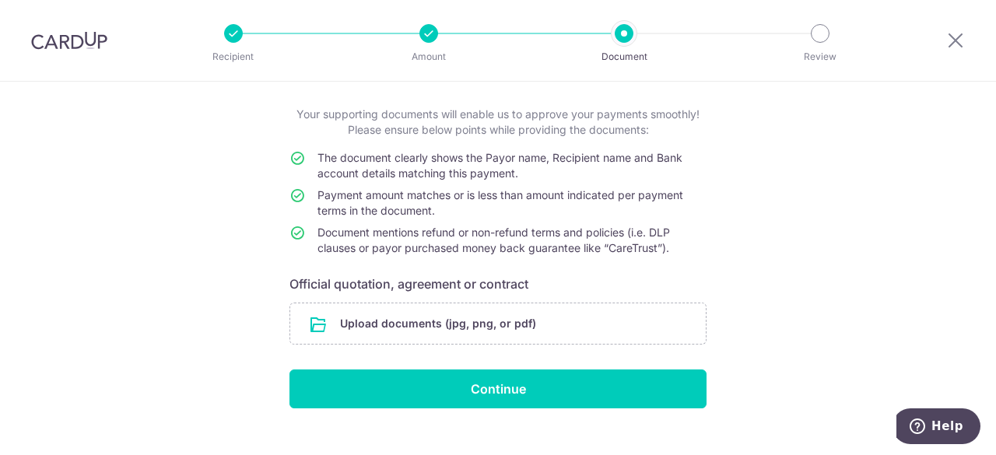
scroll to position [103, 0]
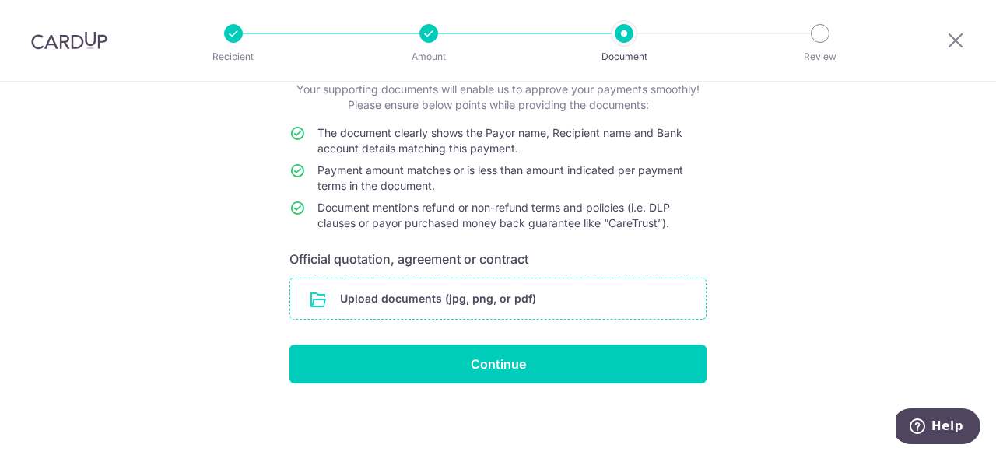
click at [582, 297] on input "file" at bounding box center [497, 298] width 415 height 40
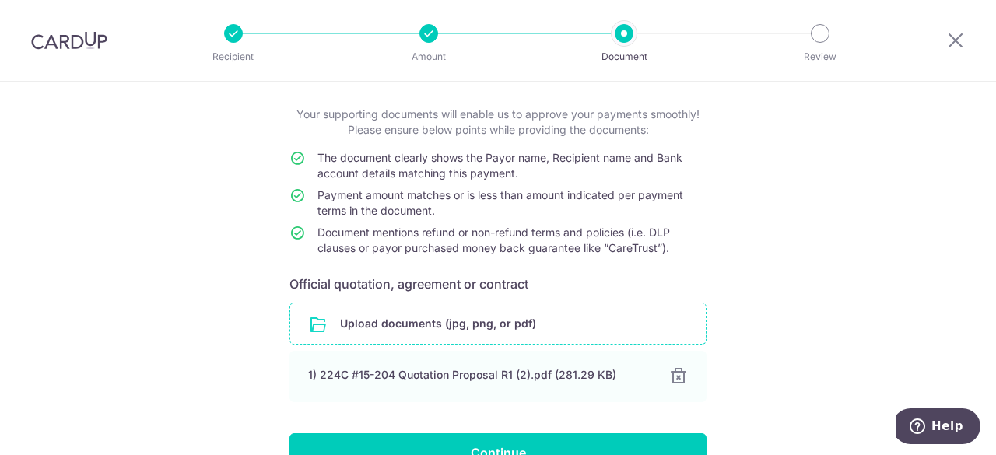
scroll to position [156, 0]
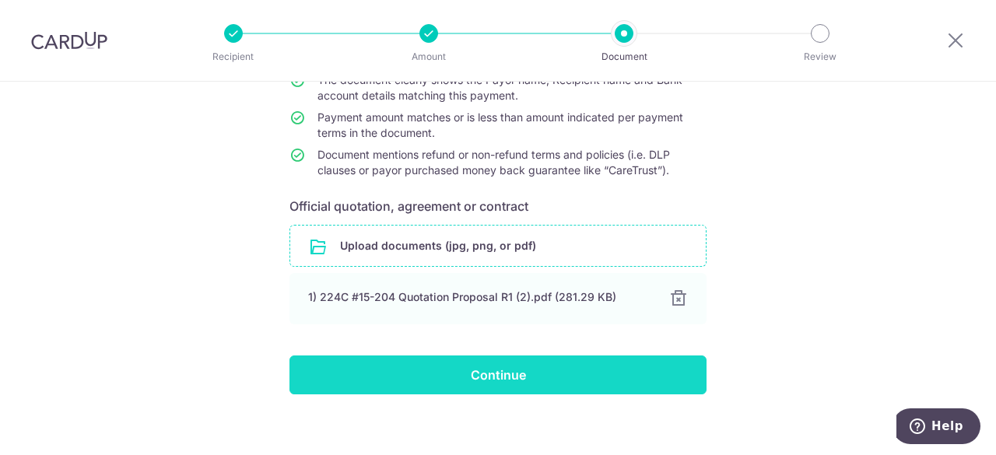
click at [490, 377] on input "Continue" at bounding box center [497, 375] width 417 height 39
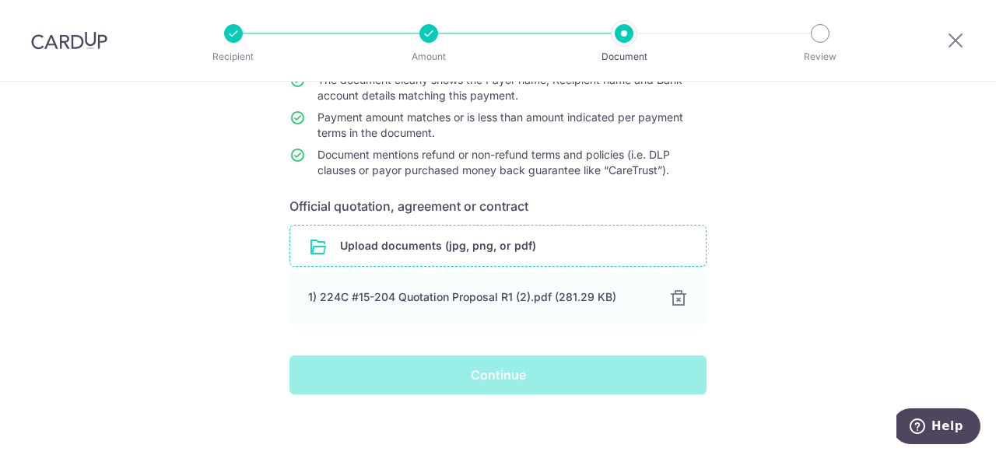
scroll to position [0, 0]
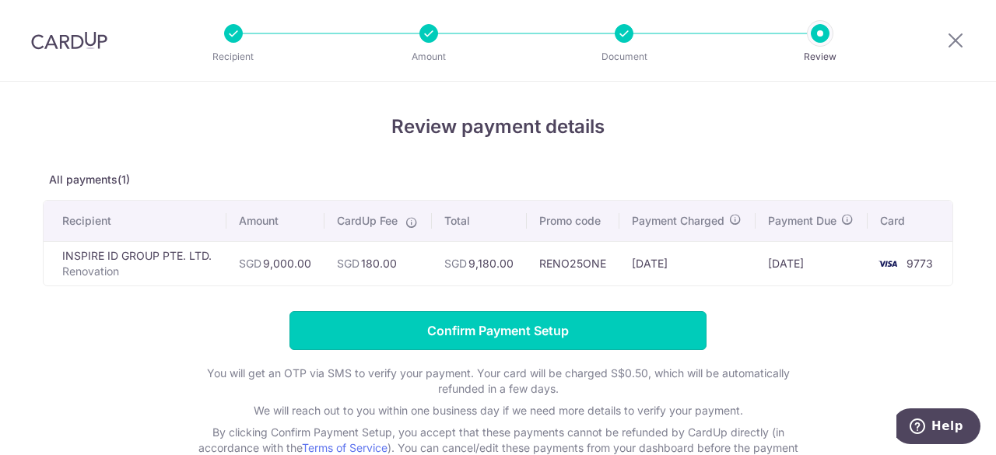
click at [582, 336] on input "Confirm Payment Setup" at bounding box center [497, 330] width 417 height 39
